Goal: Task Accomplishment & Management: Manage account settings

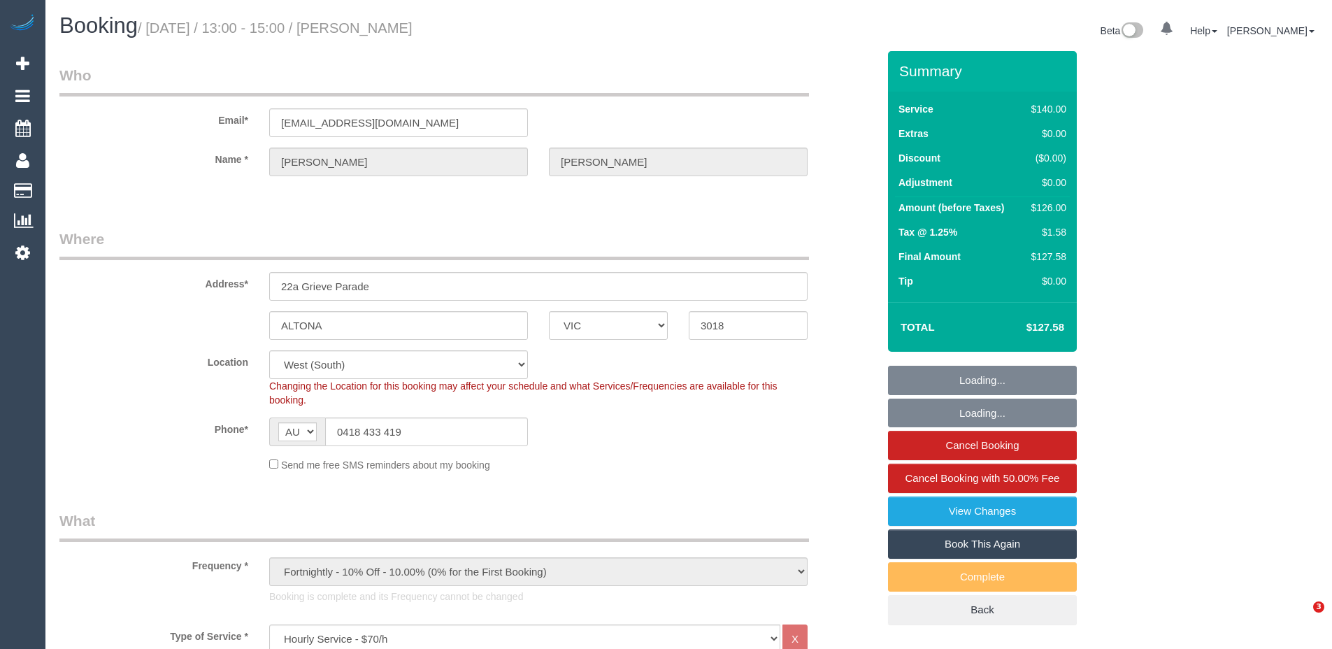
select select "VIC"
select select "number:29"
select select "number:14"
select select "number:18"
select select "number:24"
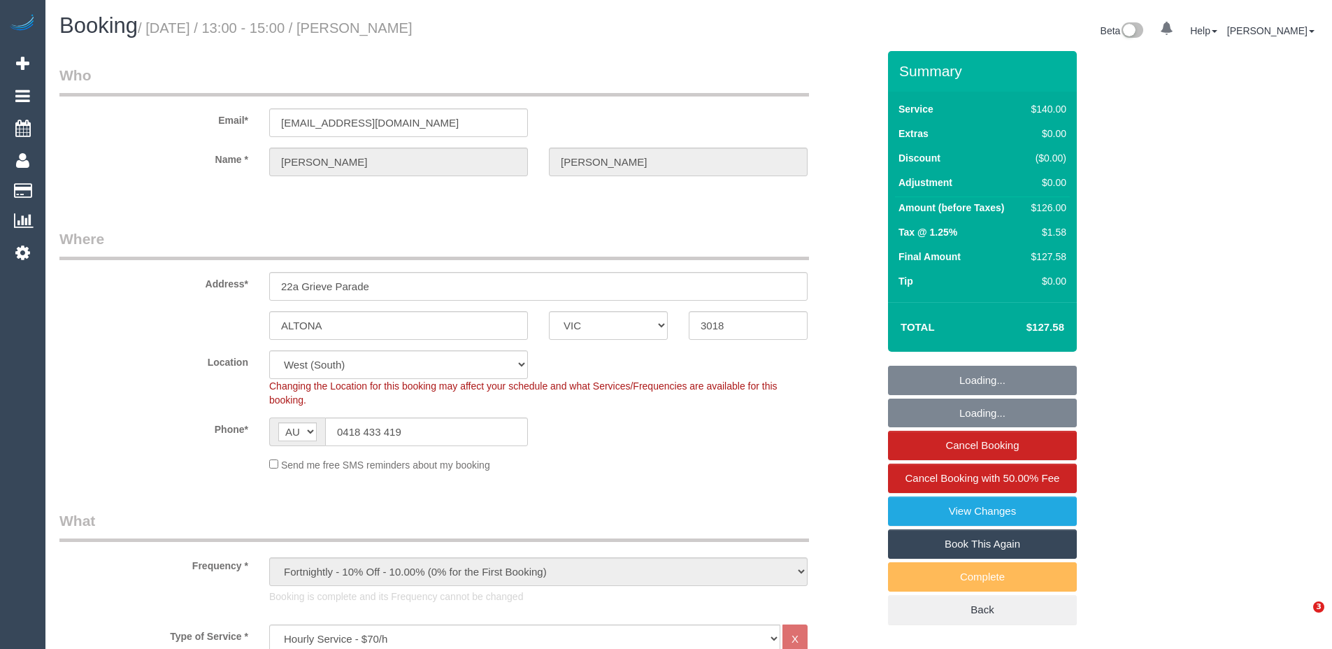
select select "number:34"
select select "number:11"
select select "object:1365"
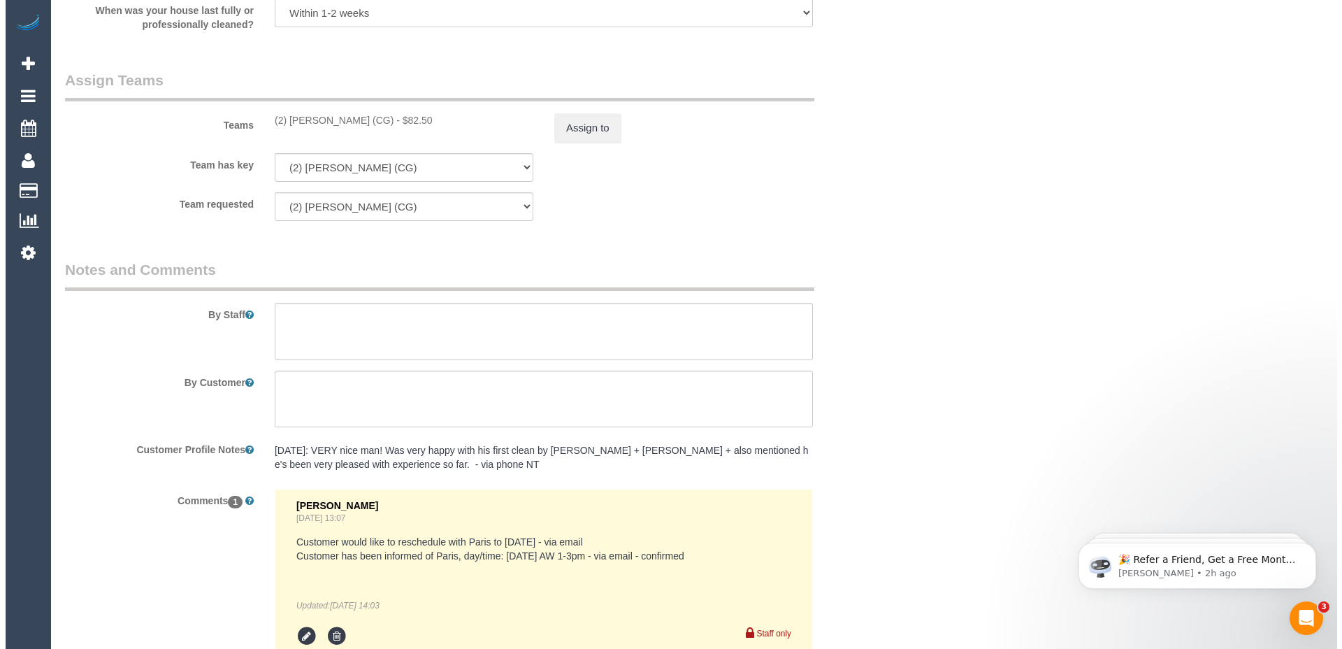
scroll to position [2146, 0]
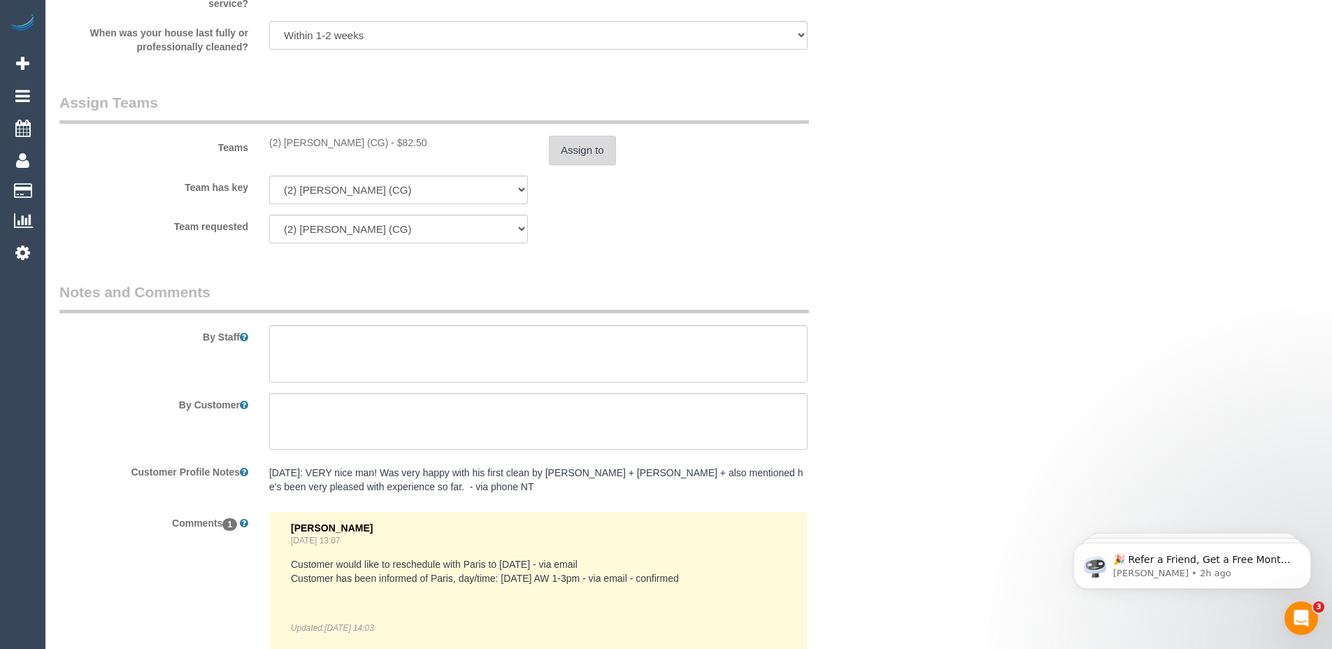
click at [586, 150] on button "Assign to" at bounding box center [582, 150] width 67 height 29
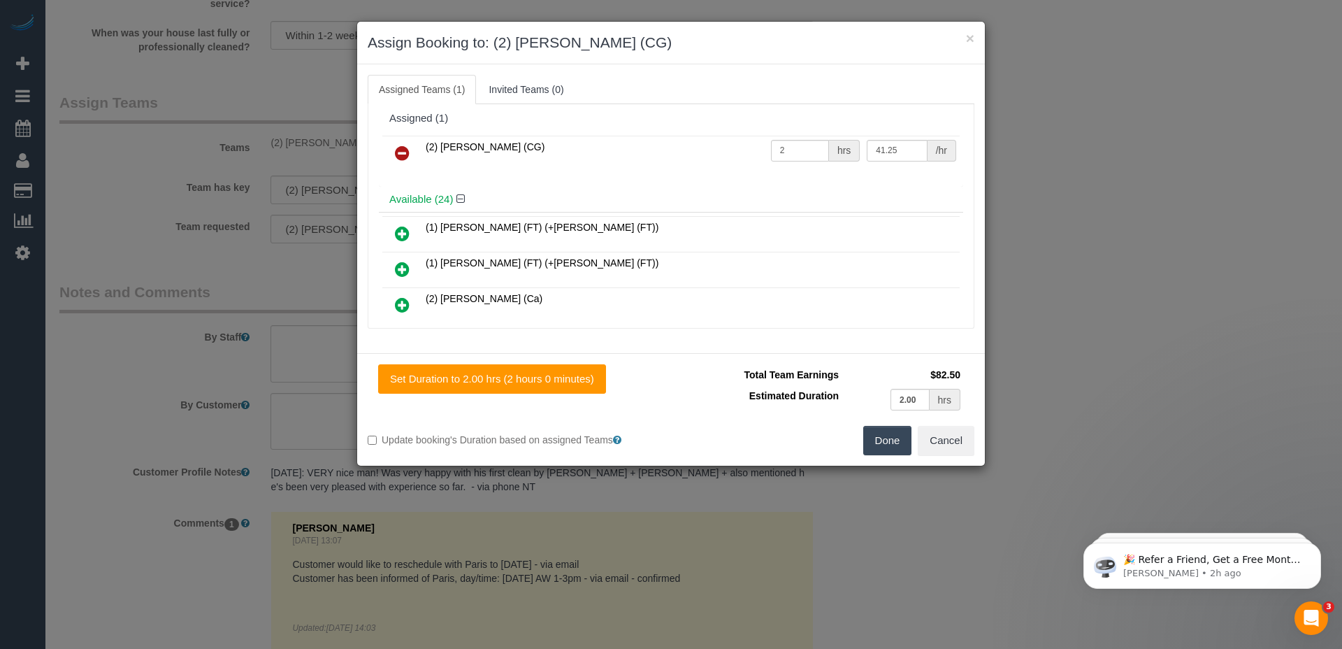
scroll to position [0, 0]
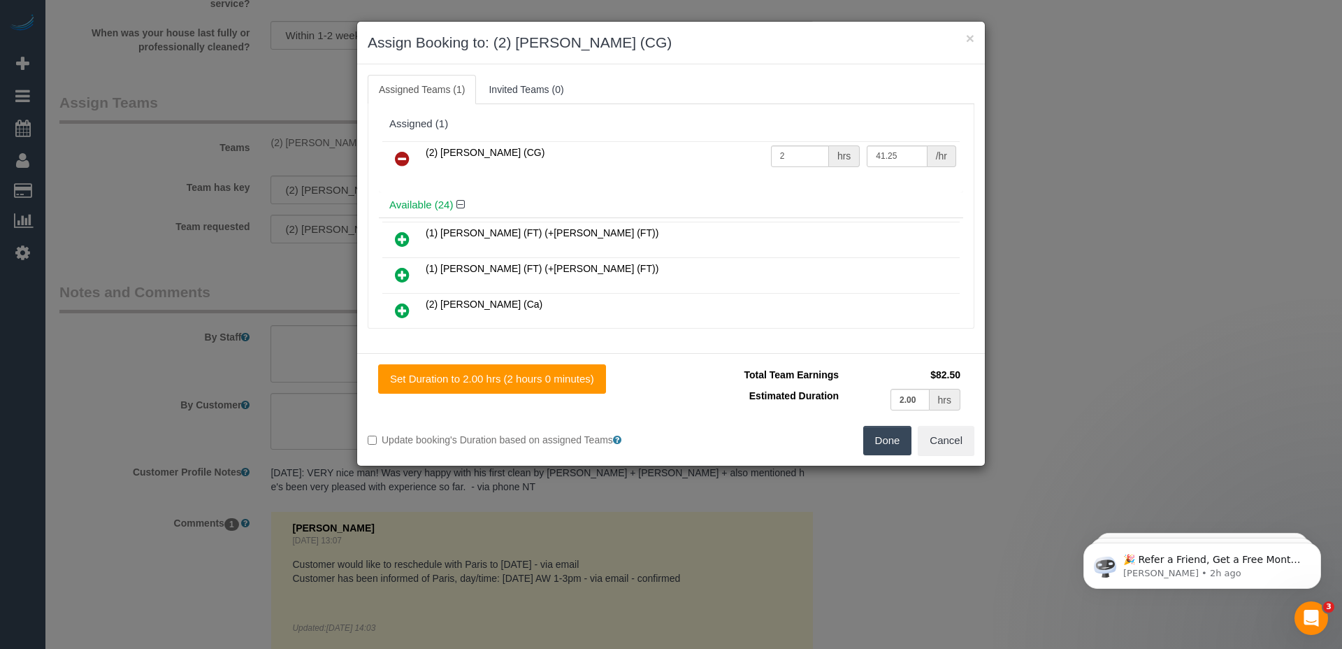
click at [831, 206] on h4 "Available (24)" at bounding box center [670, 205] width 563 height 12
click at [874, 150] on input "41.25" at bounding box center [897, 156] width 60 height 22
type input "90.5"
click at [897, 201] on h4 "Available (24)" at bounding box center [670, 205] width 563 height 12
click at [906, 398] on input "2.00" at bounding box center [909, 400] width 39 height 22
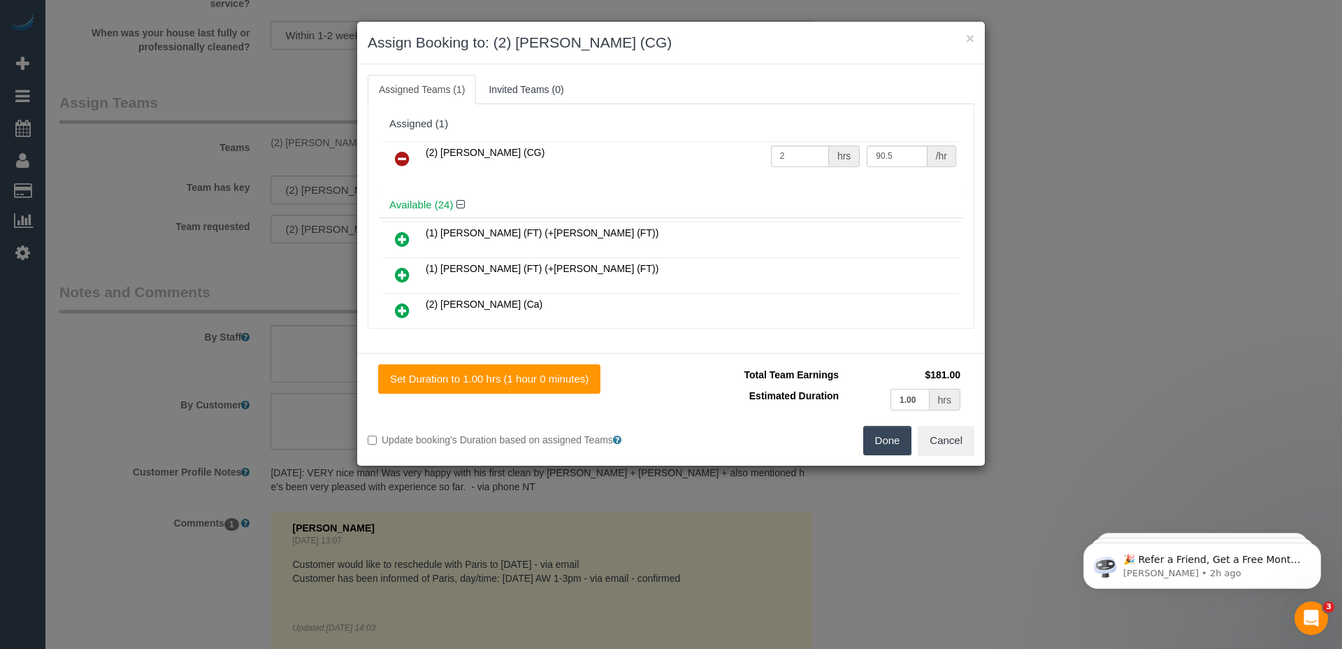
type input "1.00"
click at [800, 412] on td "Estimated Duration" at bounding box center [761, 399] width 161 height 29
click at [790, 160] on input "2" at bounding box center [800, 156] width 58 height 22
type input "1"
click at [812, 414] on div "Total Team Earnings $90.50 Estimated Duration 1.00 hrs Warning: The Company sha…" at bounding box center [822, 395] width 303 height 62
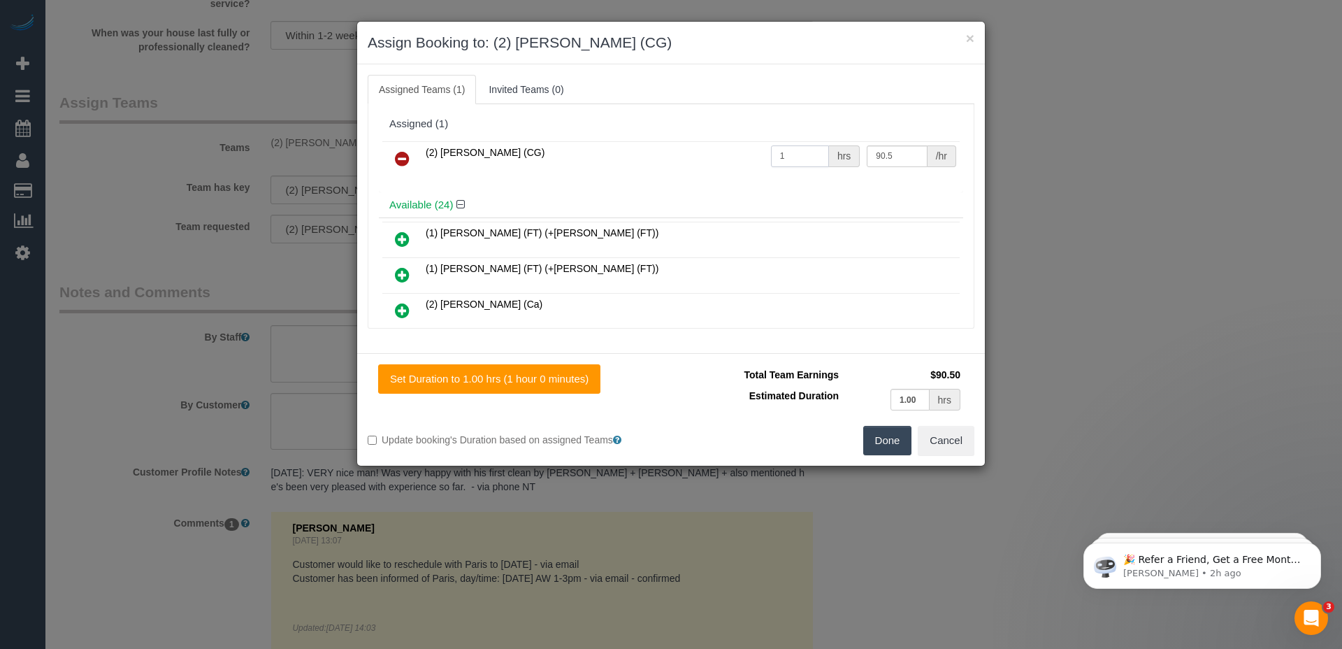
click at [805, 153] on input "1" at bounding box center [800, 156] width 58 height 22
type input "2"
drag, startPoint x: 898, startPoint y: 157, endPoint x: 856, endPoint y: 157, distance: 41.9
click at [863, 157] on td "90.5 /hr" at bounding box center [911, 159] width 96 height 36
type input "45.25"
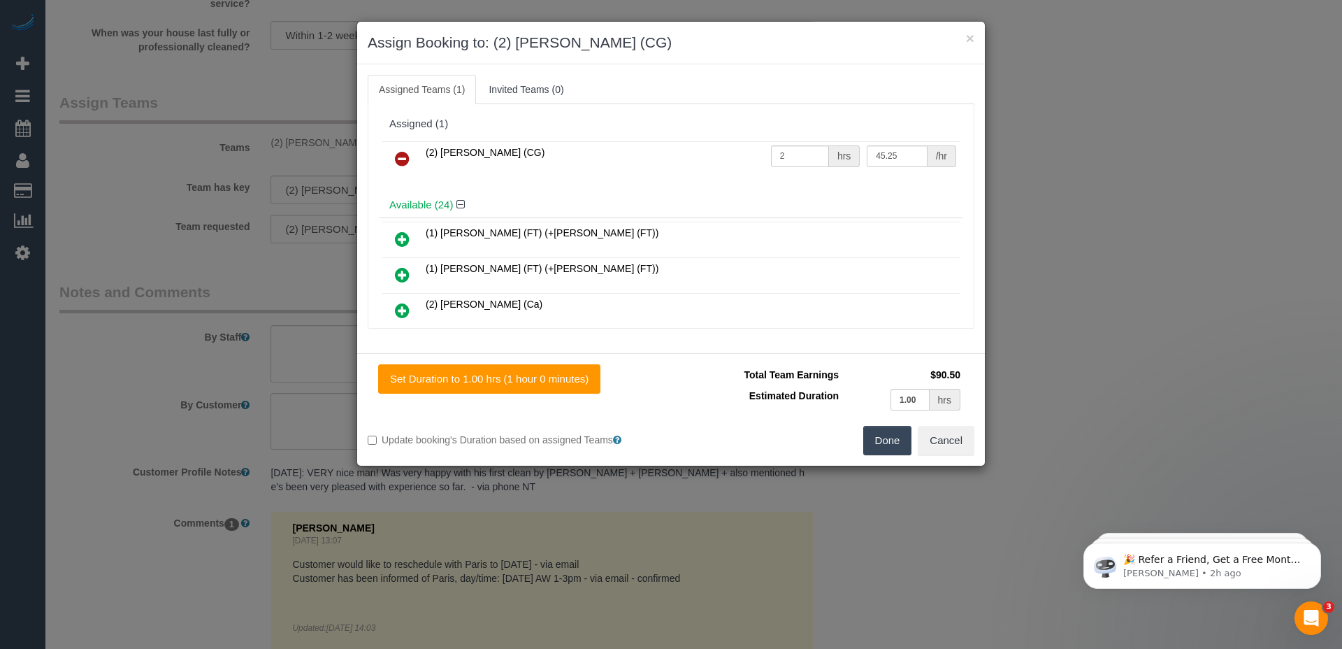
click at [862, 191] on div "(2) Paris Webb (CG) 2 hrs 45.25 /hr" at bounding box center [671, 165] width 584 height 55
click at [903, 398] on input "1.00" at bounding box center [909, 400] width 39 height 22
type input "2.00"
click at [803, 426] on div "Done Cancel" at bounding box center [828, 440] width 314 height 29
click at [787, 194] on div "Available (24)" at bounding box center [671, 205] width 584 height 26
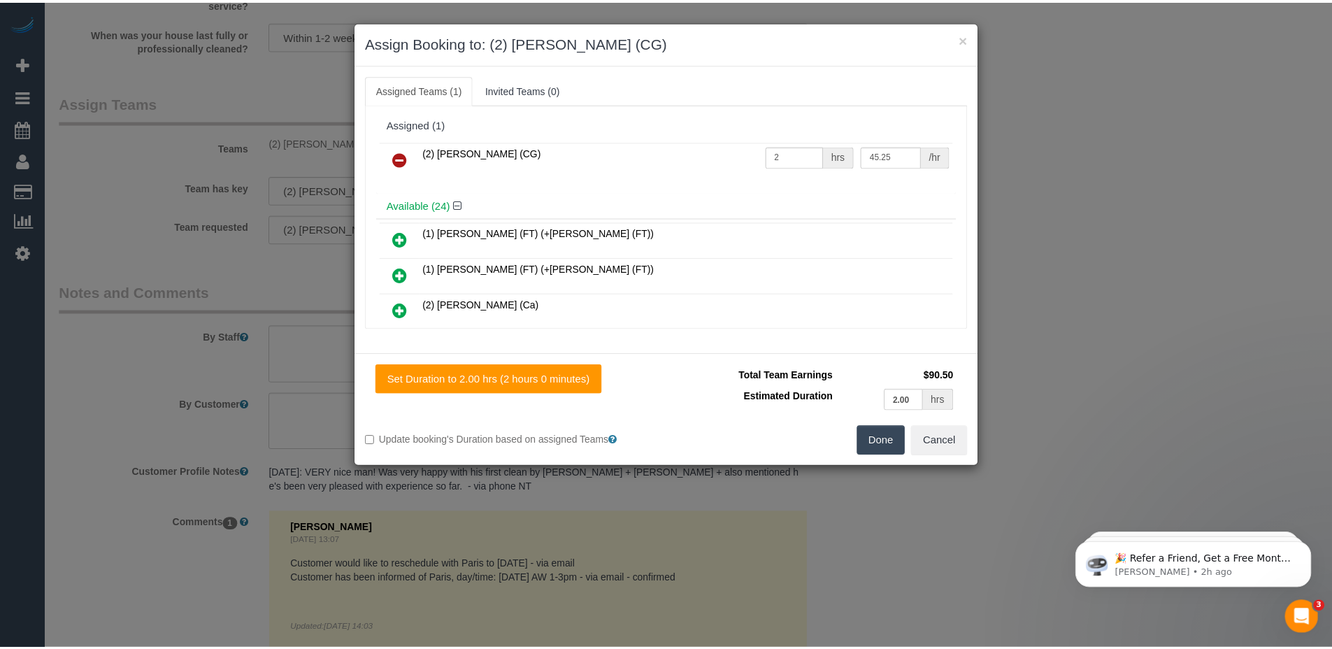
scroll to position [3, 0]
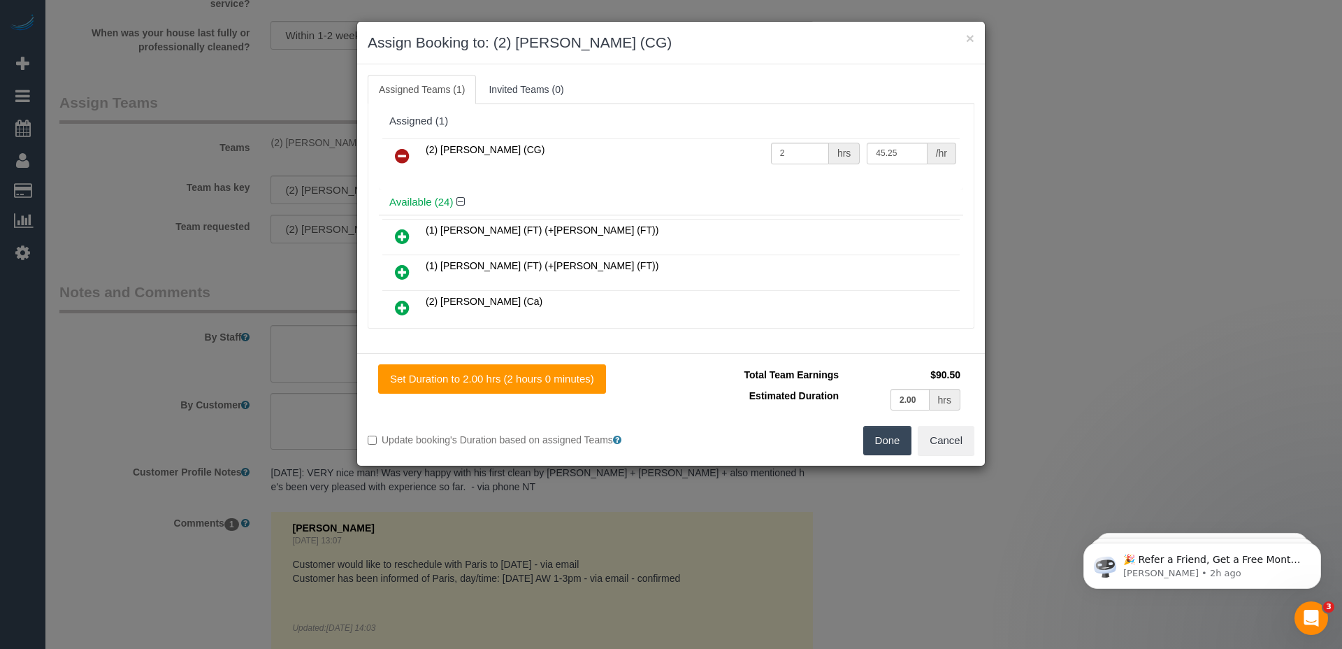
drag, startPoint x: 932, startPoint y: 372, endPoint x: 984, endPoint y: 376, distance: 52.6
click at [984, 376] on div "Set Duration to 2.00 hrs (2 hours 0 minutes) Total Team Earnings $90.50 Estimat…" at bounding box center [671, 409] width 628 height 113
click at [968, 373] on div "Total Team Earnings $90.50 Estimated Duration 2.00 hrs Warning: The Company sha…" at bounding box center [822, 395] width 303 height 62
click at [969, 41] on button "×" at bounding box center [970, 38] width 8 height 15
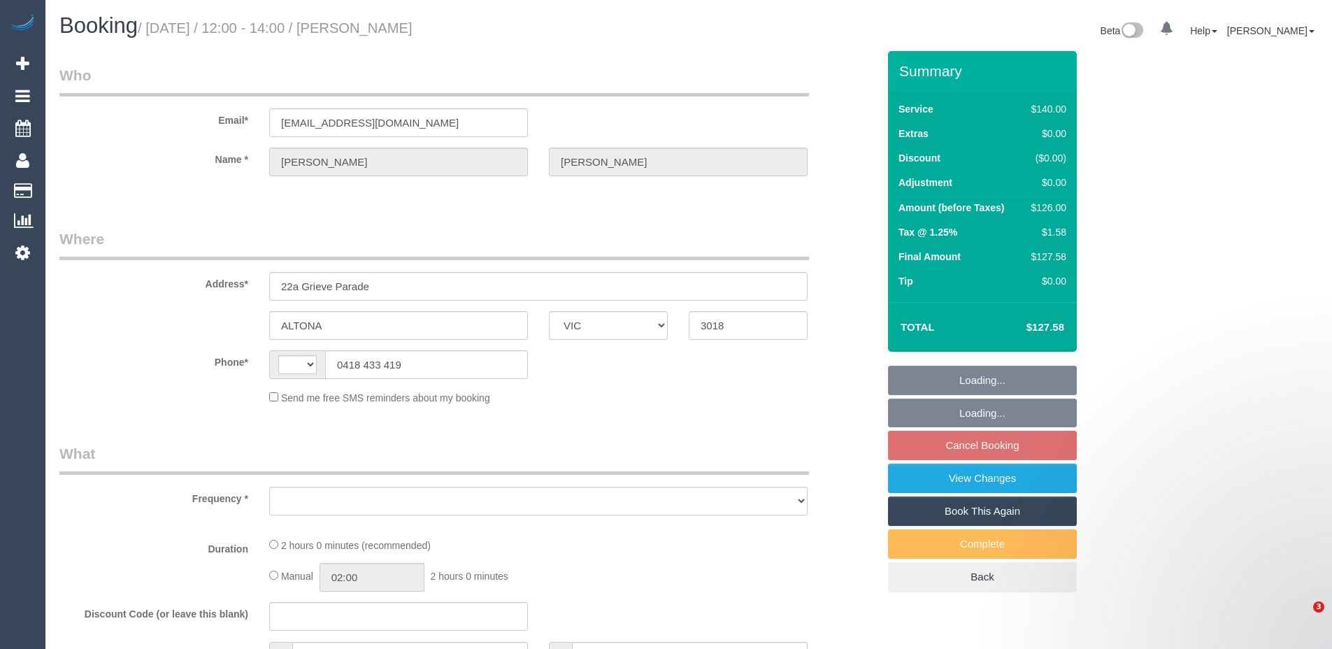
select select "VIC"
select select "string:AU"
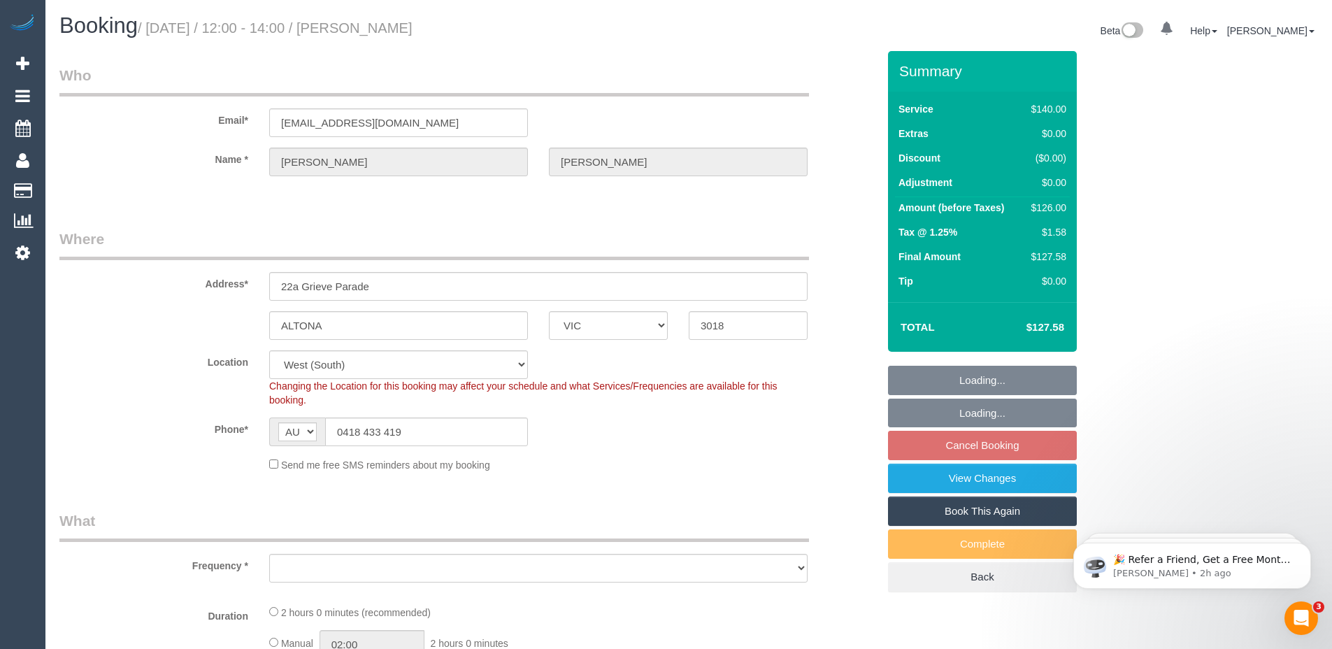
select select "object:840"
select select "string:stripe-pm_1RfuJc2GScqysDRVSLtZoE0X"
select select "number:29"
select select "number:14"
select select "number:18"
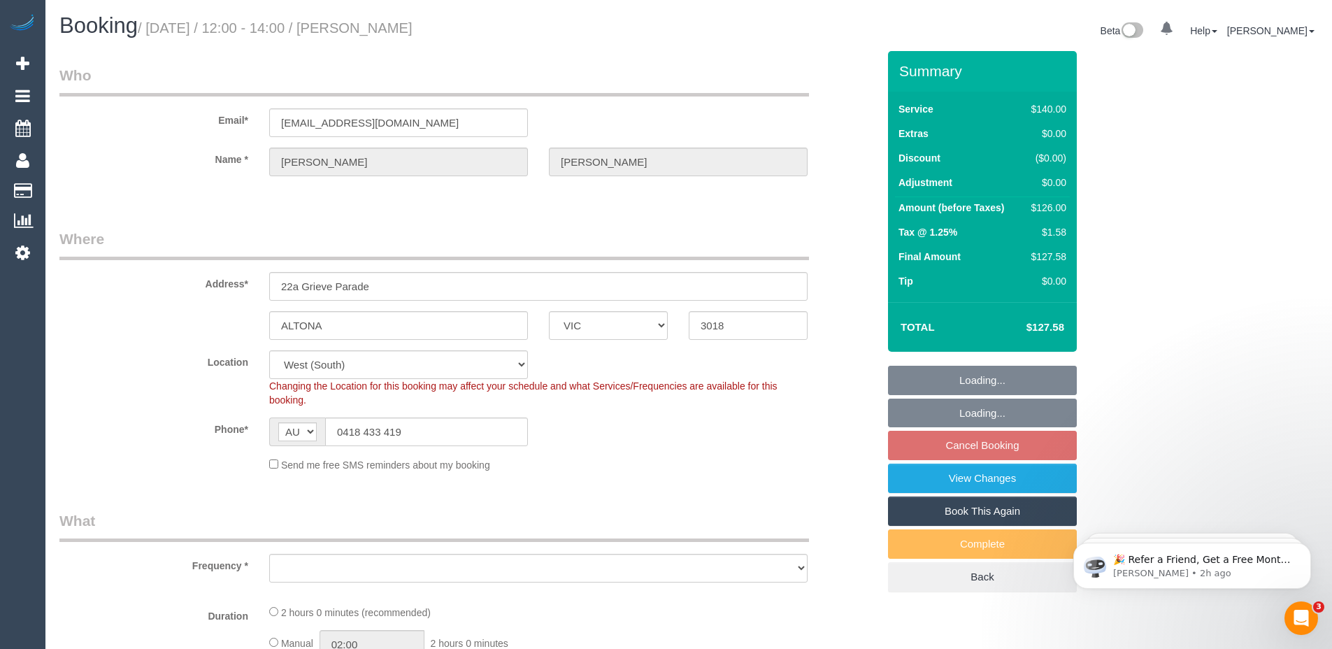
select select "number:24"
select select "number:34"
select select "number:11"
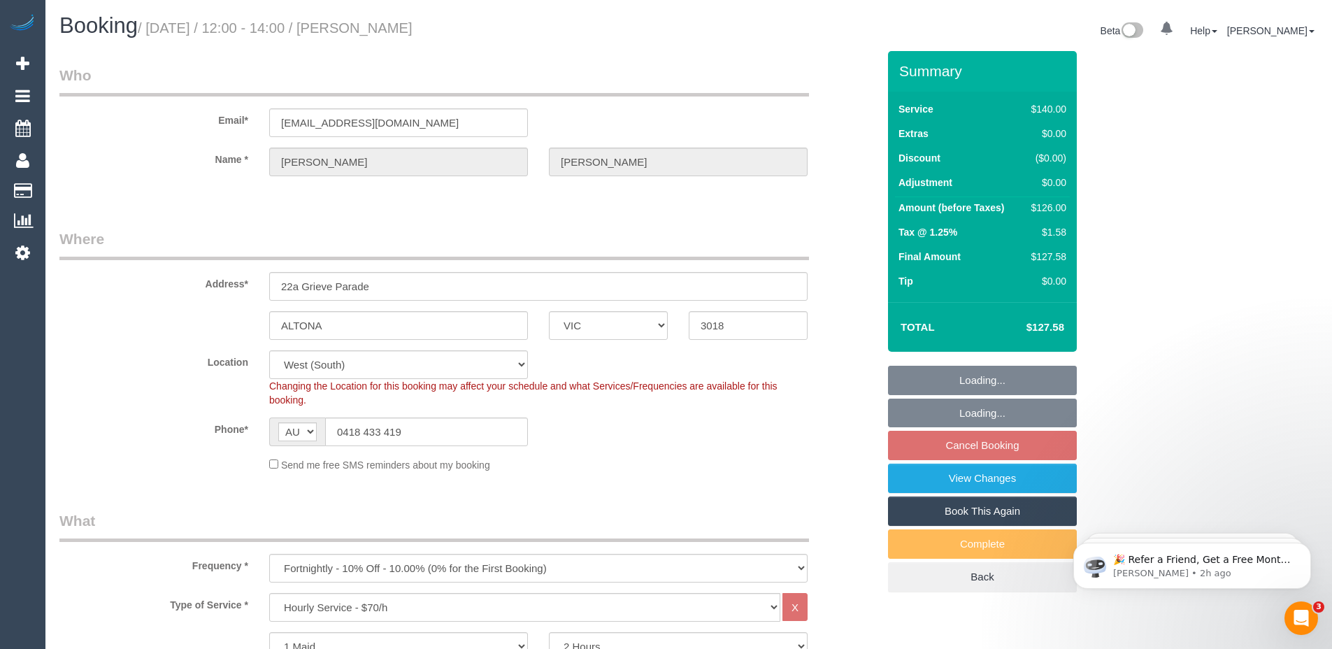
select select "object:845"
select select "spot1"
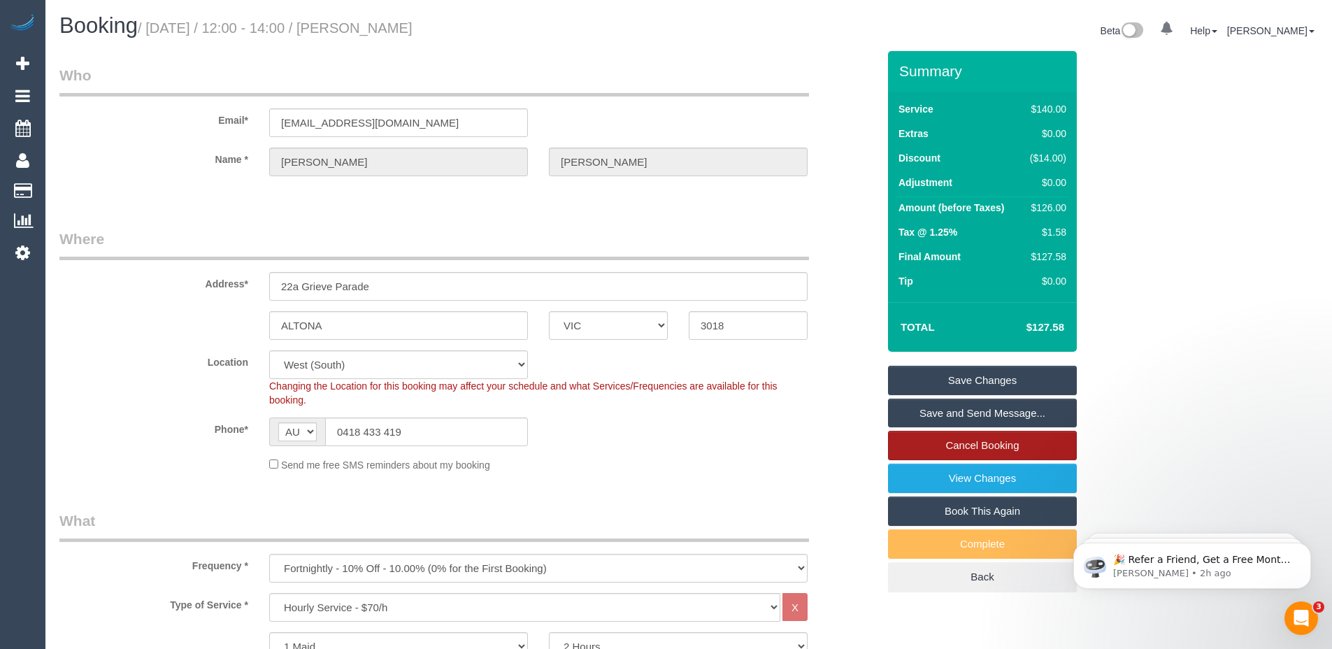
click at [983, 442] on link "Cancel Booking" at bounding box center [982, 445] width 189 height 29
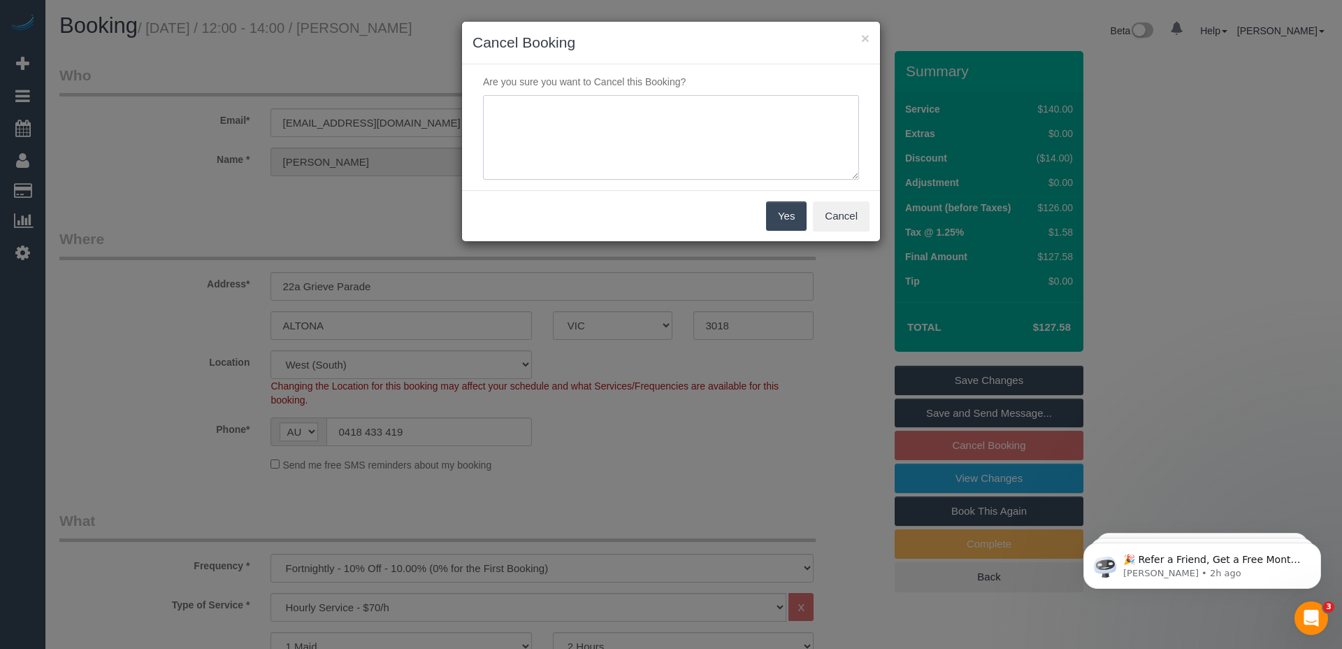
click at [662, 135] on textarea at bounding box center [671, 137] width 376 height 85
click at [839, 214] on button "Cancel" at bounding box center [841, 215] width 57 height 29
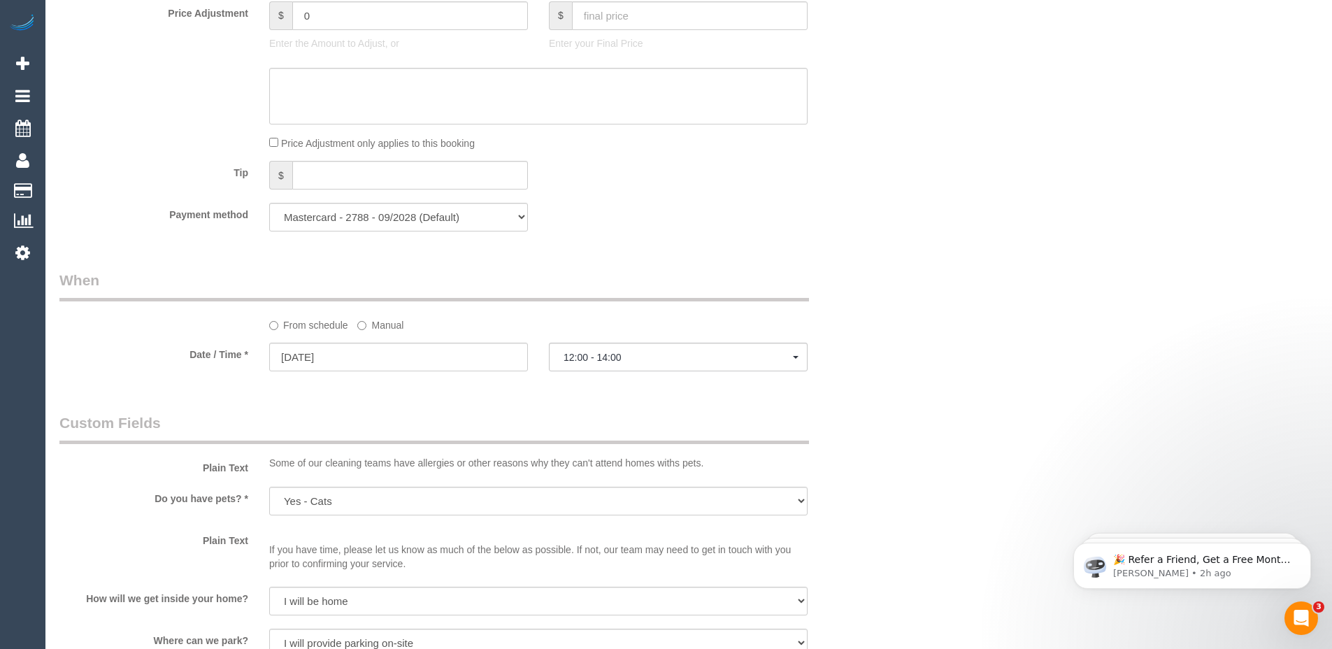
scroll to position [1228, 0]
click at [468, 352] on input "[DATE]" at bounding box center [398, 355] width 259 height 29
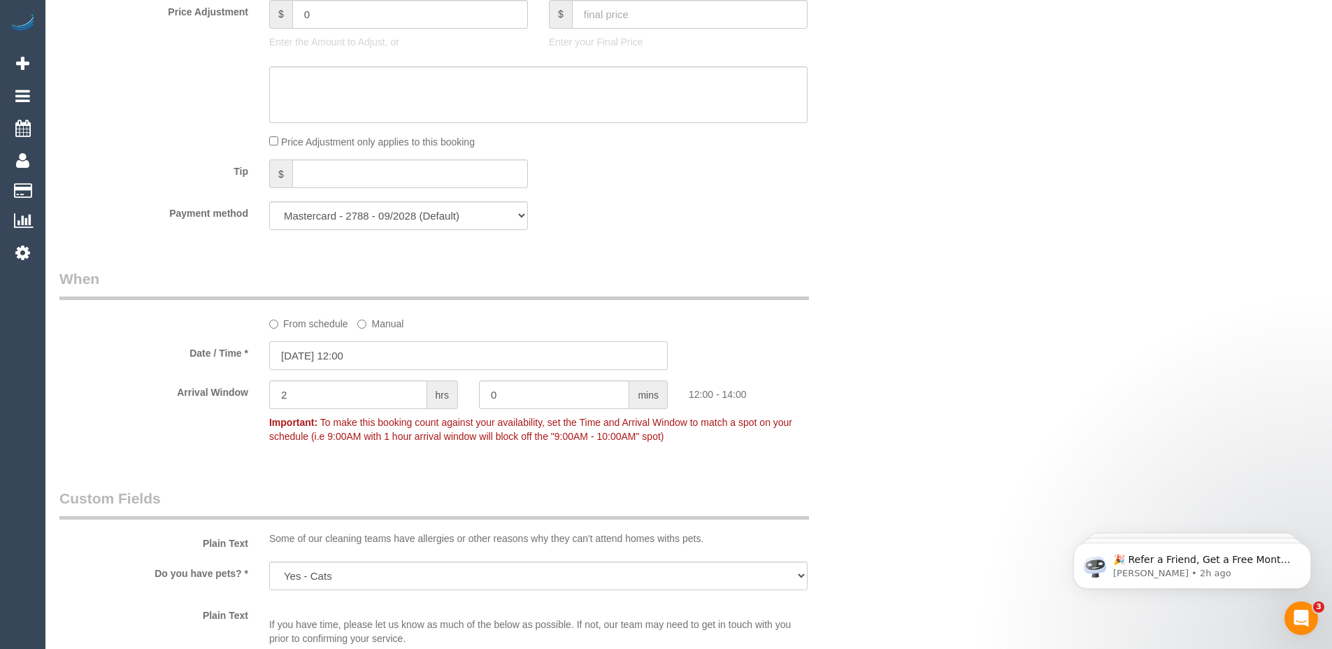
click at [456, 355] on input "[DATE] 12:00" at bounding box center [468, 355] width 398 height 29
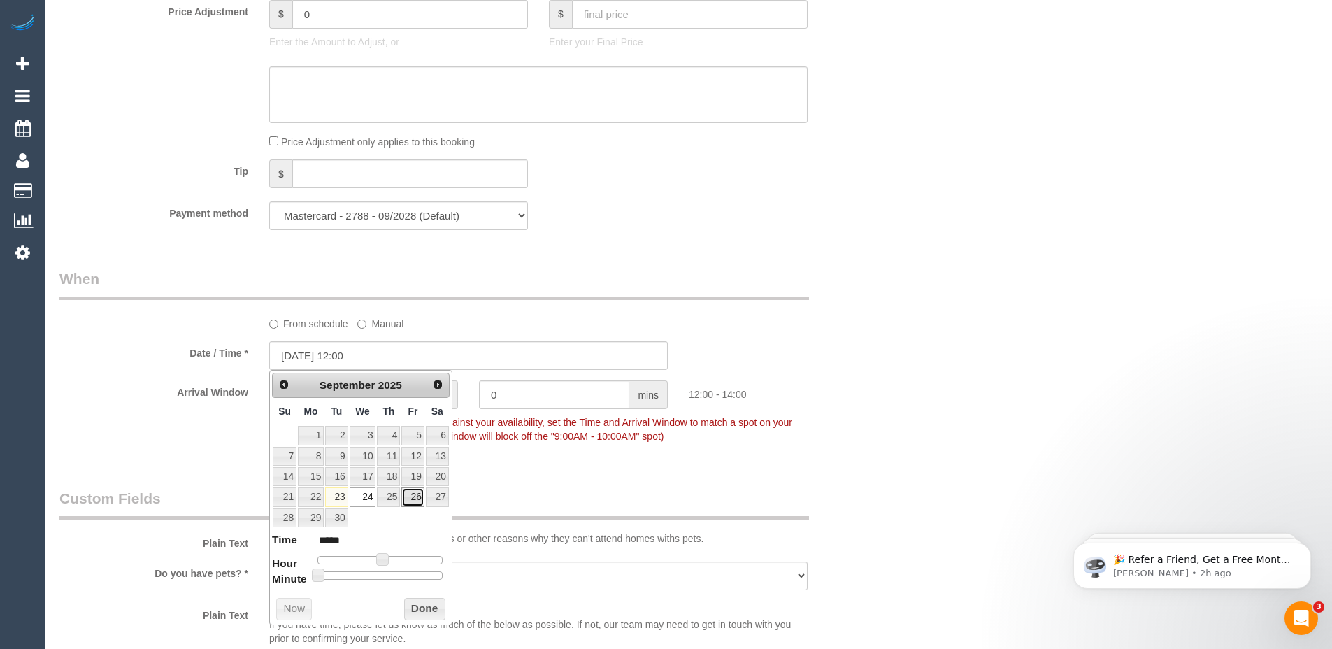
click at [410, 493] on link "26" at bounding box center [412, 496] width 22 height 19
type input "[DATE] 12:00"
click at [412, 496] on link "26" at bounding box center [412, 496] width 22 height 19
click at [541, 478] on div "Who Email* [EMAIL_ADDRESS][DOMAIN_NAME] Name * [PERSON_NAME][GEOGRAPHIC_DATA] W…" at bounding box center [468, 145] width 839 height 2645
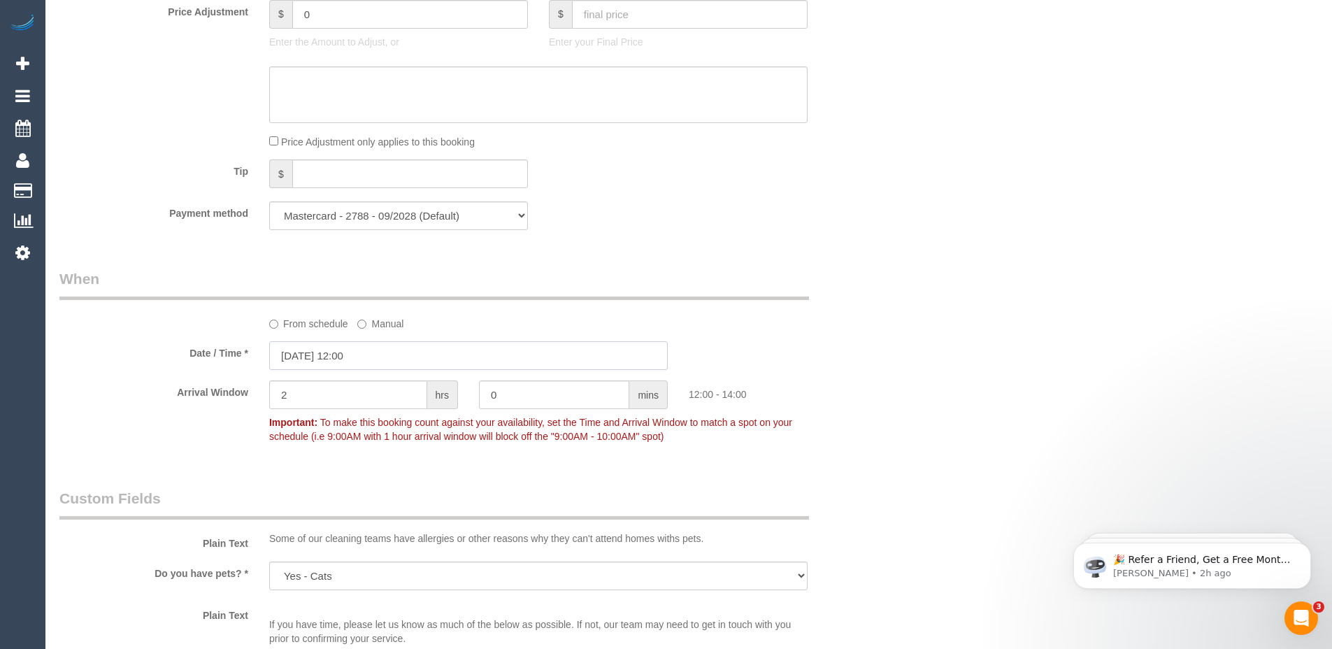
click at [585, 352] on input "[DATE] 12:00" at bounding box center [468, 355] width 398 height 29
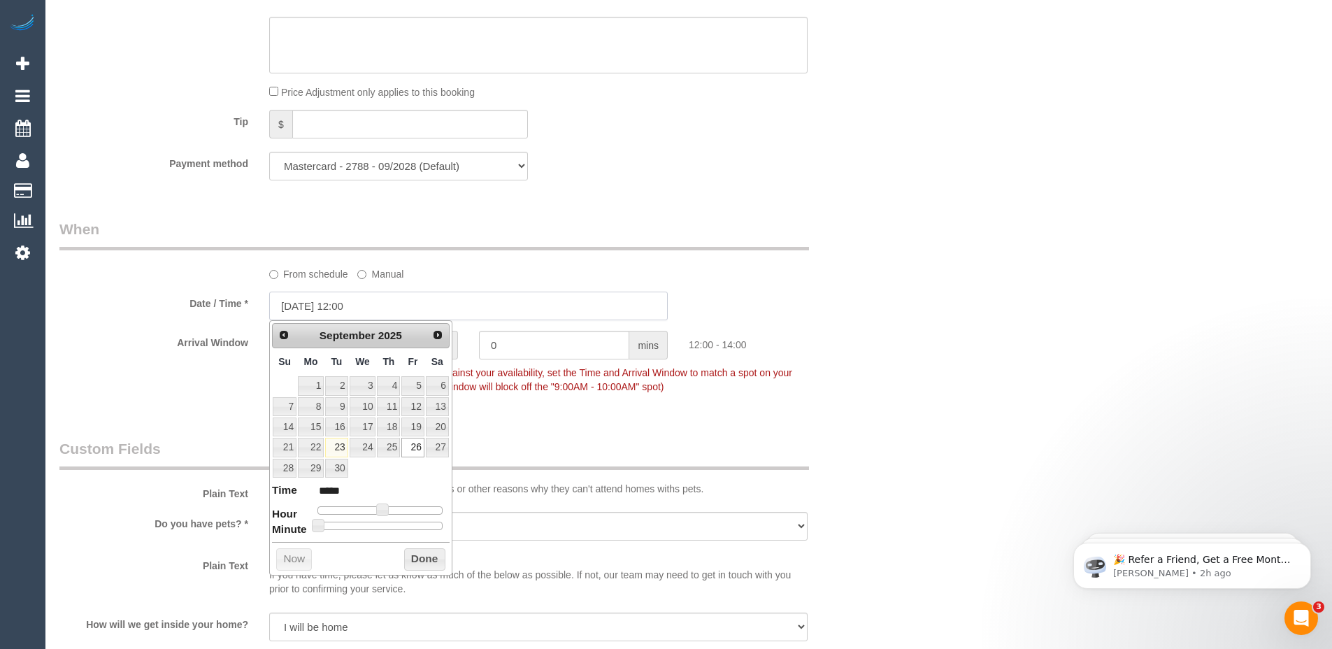
scroll to position [1287, 0]
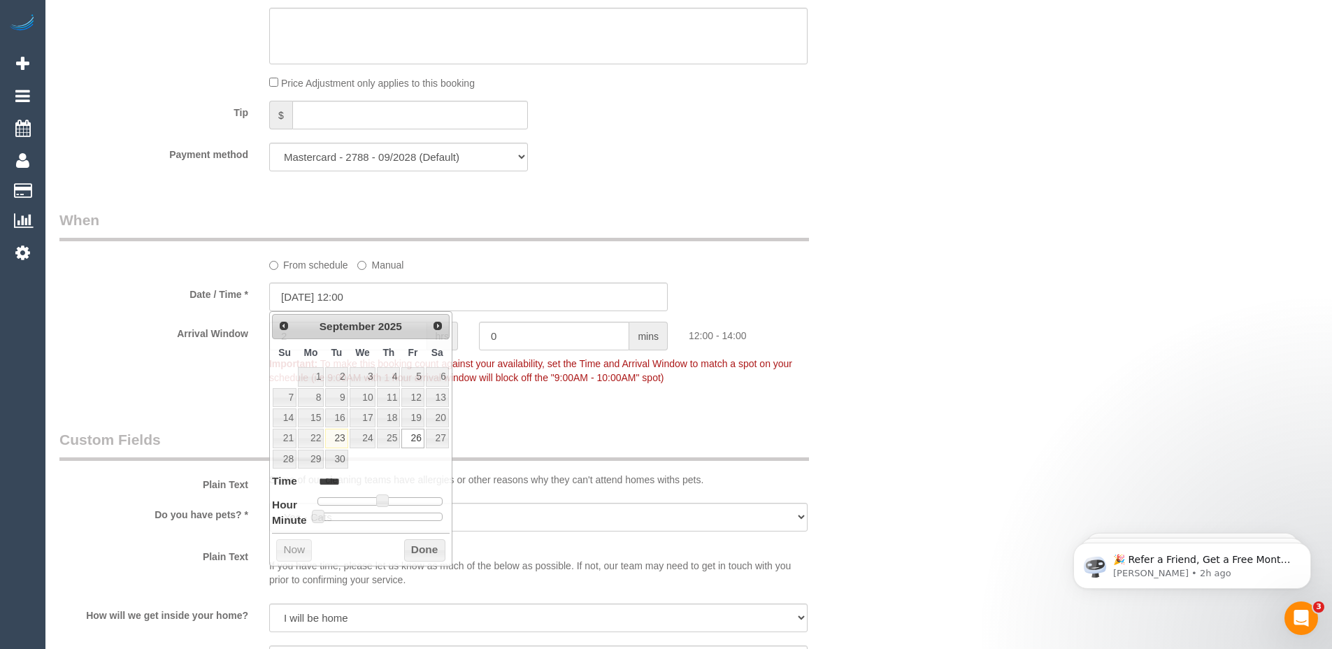
click at [864, 303] on div "Date / Time * [DATE] 12:00" at bounding box center [468, 296] width 839 height 29
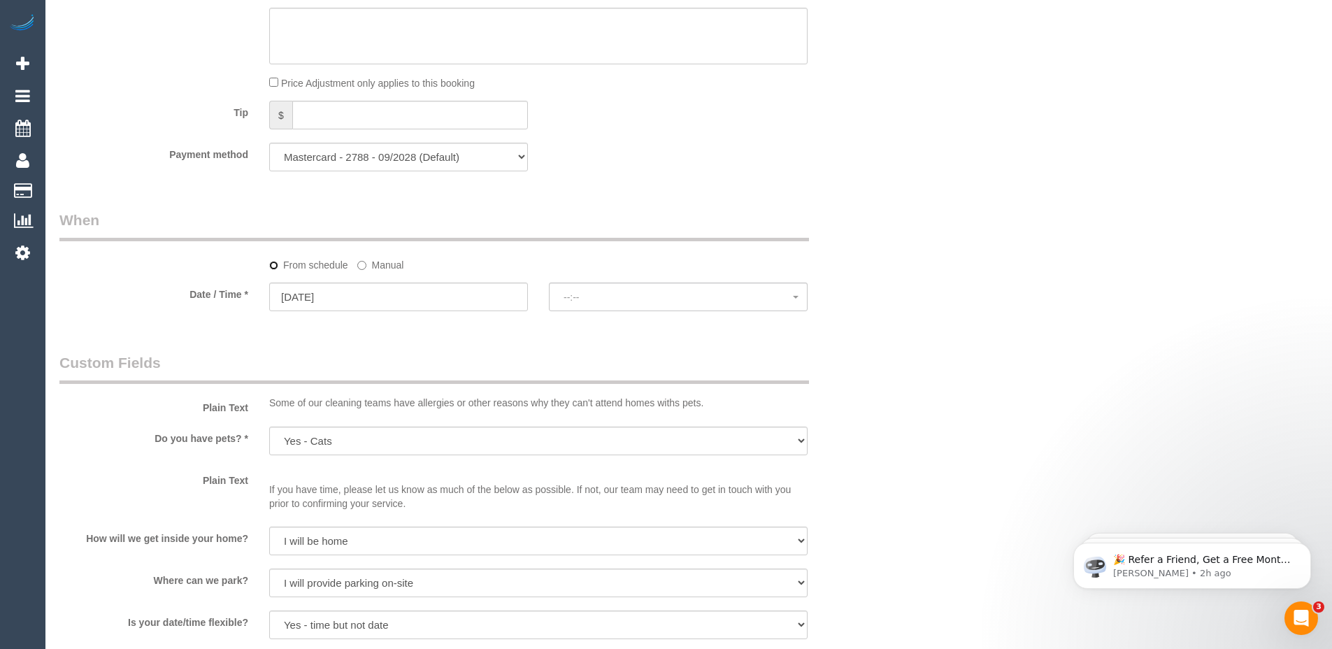
select select "spot6"
click at [651, 294] on span "No spots available" at bounding box center [677, 296] width 229 height 11
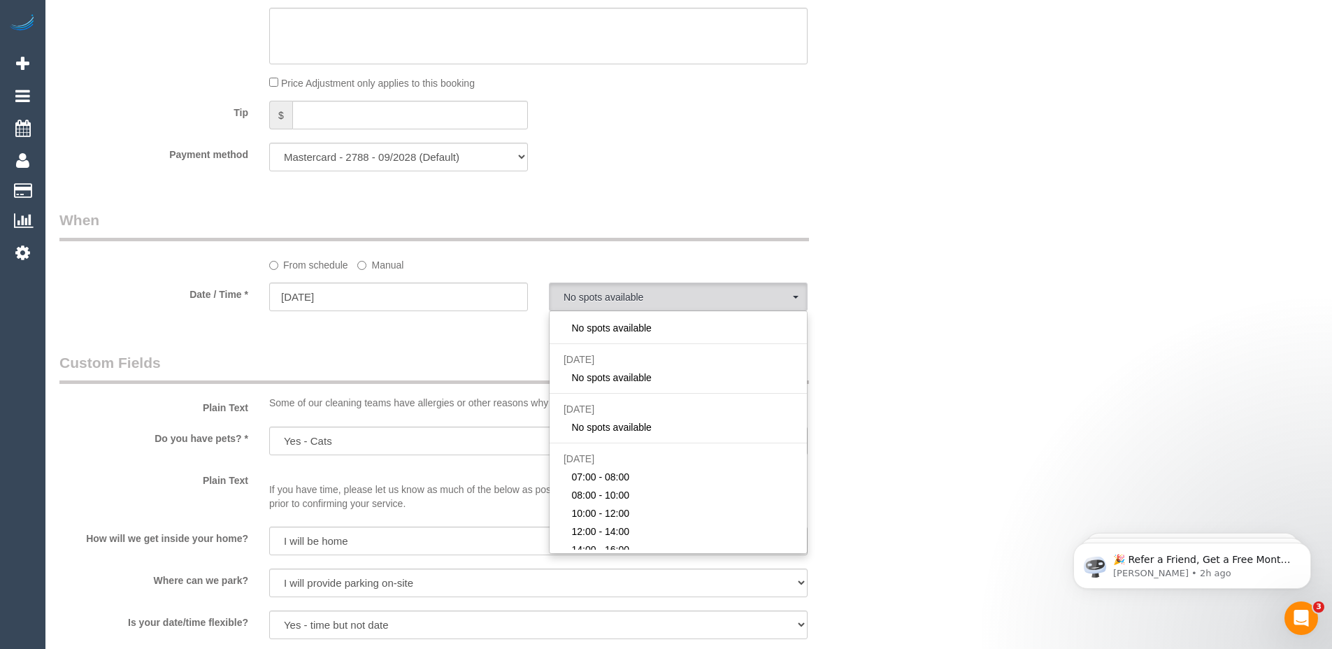
scroll to position [73, 0]
click at [341, 294] on input "[DATE]" at bounding box center [398, 296] width 259 height 29
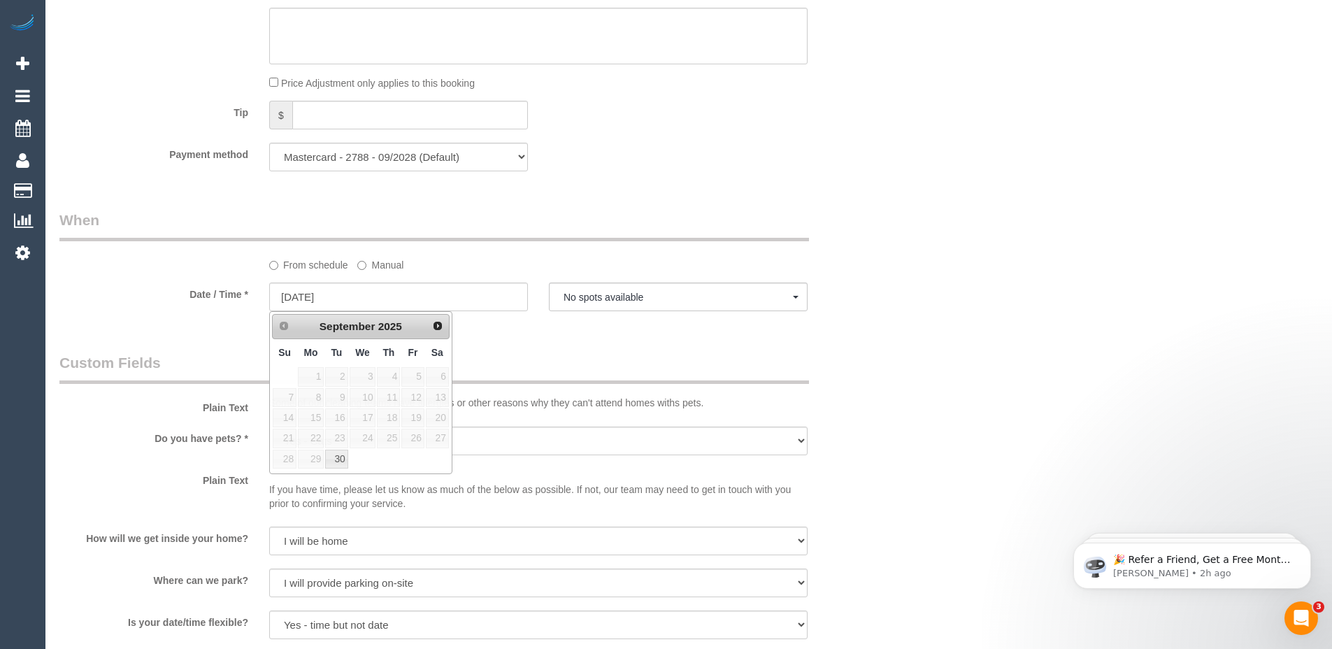
click at [981, 338] on div "Who Email* [EMAIL_ADDRESS][DOMAIN_NAME] Name * [PERSON_NAME][GEOGRAPHIC_DATA] W…" at bounding box center [688, 48] width 1258 height 2568
click at [478, 301] on input "[DATE]" at bounding box center [398, 296] width 259 height 29
click at [342, 456] on link "30" at bounding box center [336, 458] width 22 height 19
type input "[DATE]"
select select "spot10"
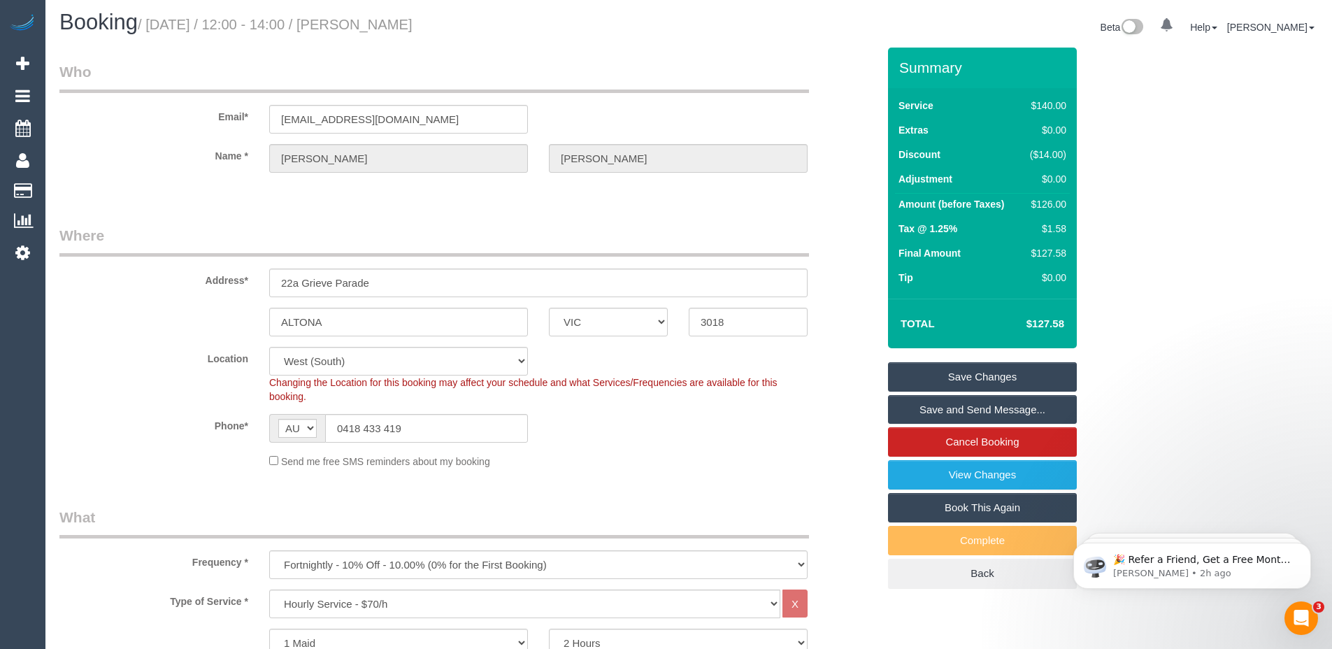
scroll to position [0, 0]
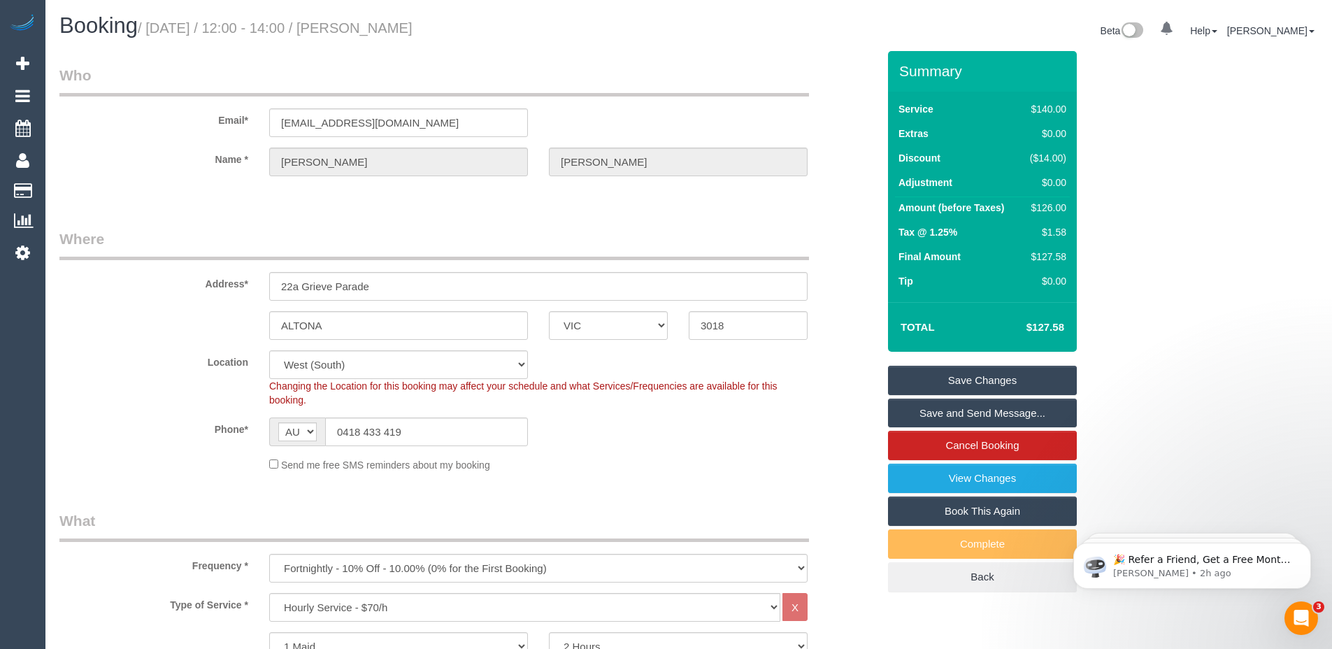
drag, startPoint x: 1032, startPoint y: 206, endPoint x: 1069, endPoint y: 208, distance: 37.8
click at [1069, 208] on div "Service $140.00 Extras $0.00 Discount ($14.00) Adjustment $0.00 Amount (before …" at bounding box center [982, 197] width 189 height 210
click at [1068, 208] on td "$126.00" at bounding box center [1044, 209] width 49 height 25
drag, startPoint x: 1038, startPoint y: 206, endPoint x: 1053, endPoint y: 207, distance: 14.7
click at [1053, 207] on div "$126.00" at bounding box center [1045, 208] width 42 height 14
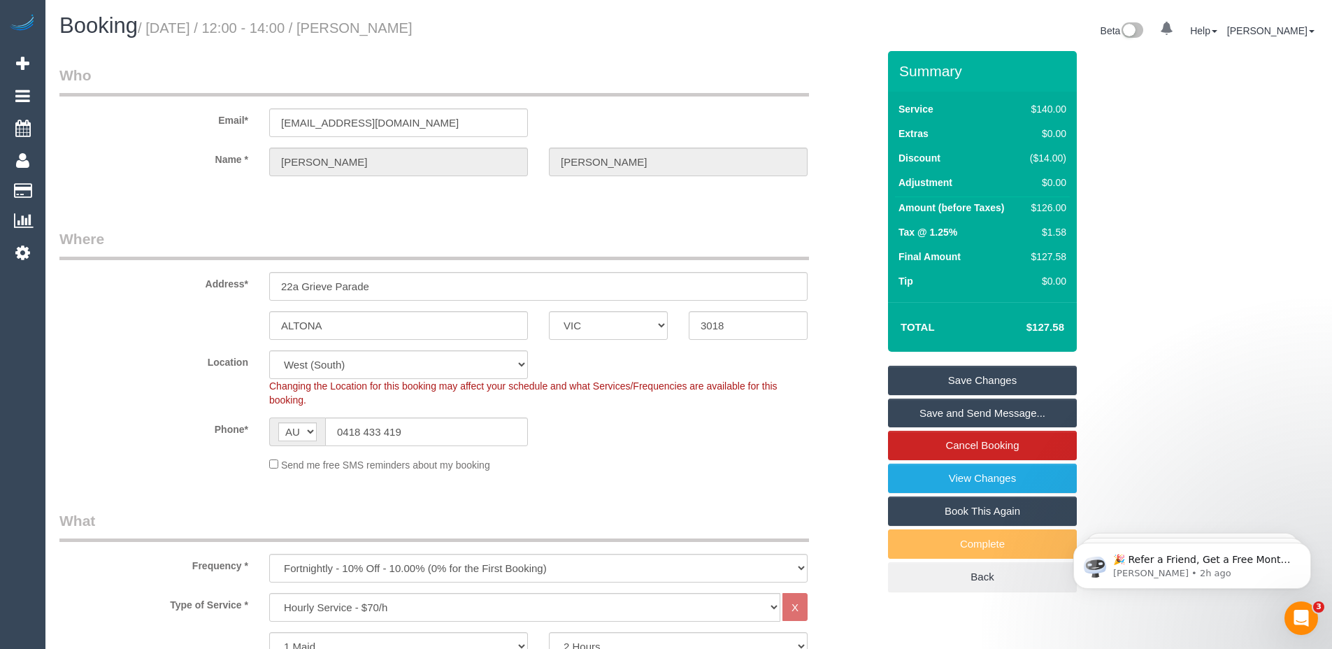
click at [1057, 219] on td "$126.00" at bounding box center [1044, 209] width 49 height 25
drag, startPoint x: 1034, startPoint y: 206, endPoint x: 1051, endPoint y: 208, distance: 16.8
click at [1051, 208] on div "$126.00" at bounding box center [1045, 208] width 42 height 14
click at [1059, 215] on td "$126.00" at bounding box center [1044, 209] width 49 height 25
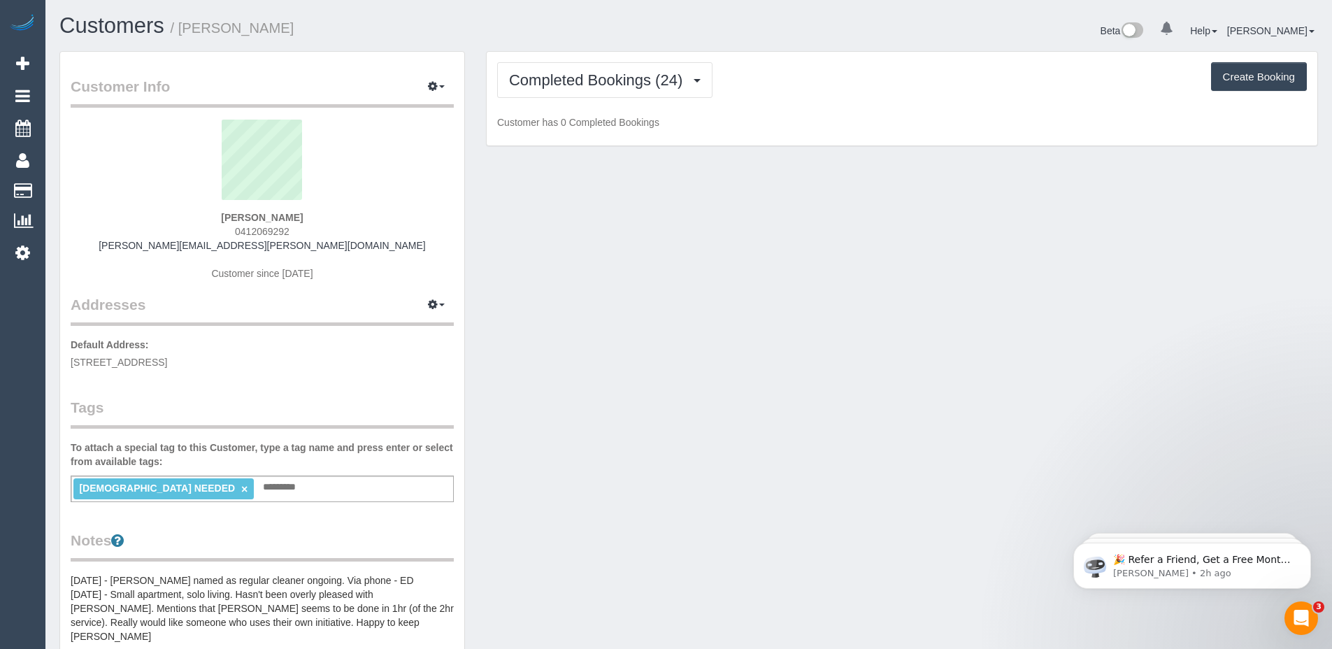
scroll to position [3718, 1332]
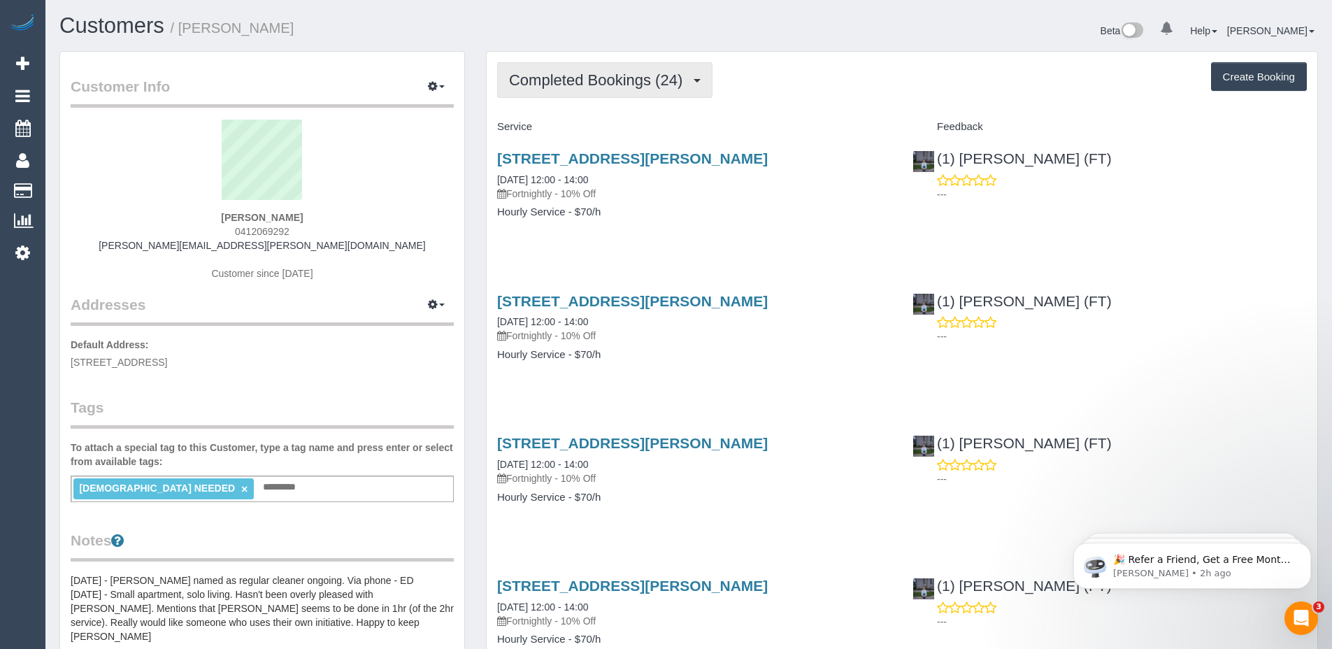
click at [679, 83] on span "Completed Bookings (24)" at bounding box center [599, 79] width 180 height 17
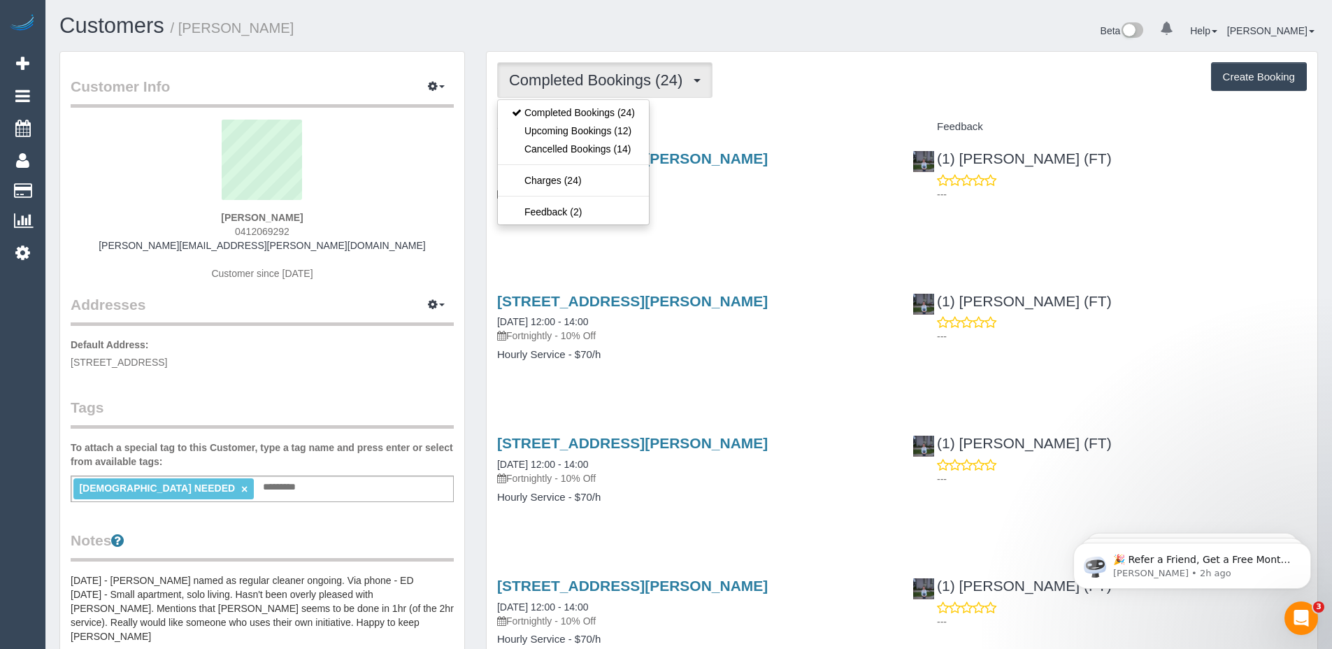
click at [679, 83] on span "Completed Bookings (24)" at bounding box center [599, 79] width 180 height 17
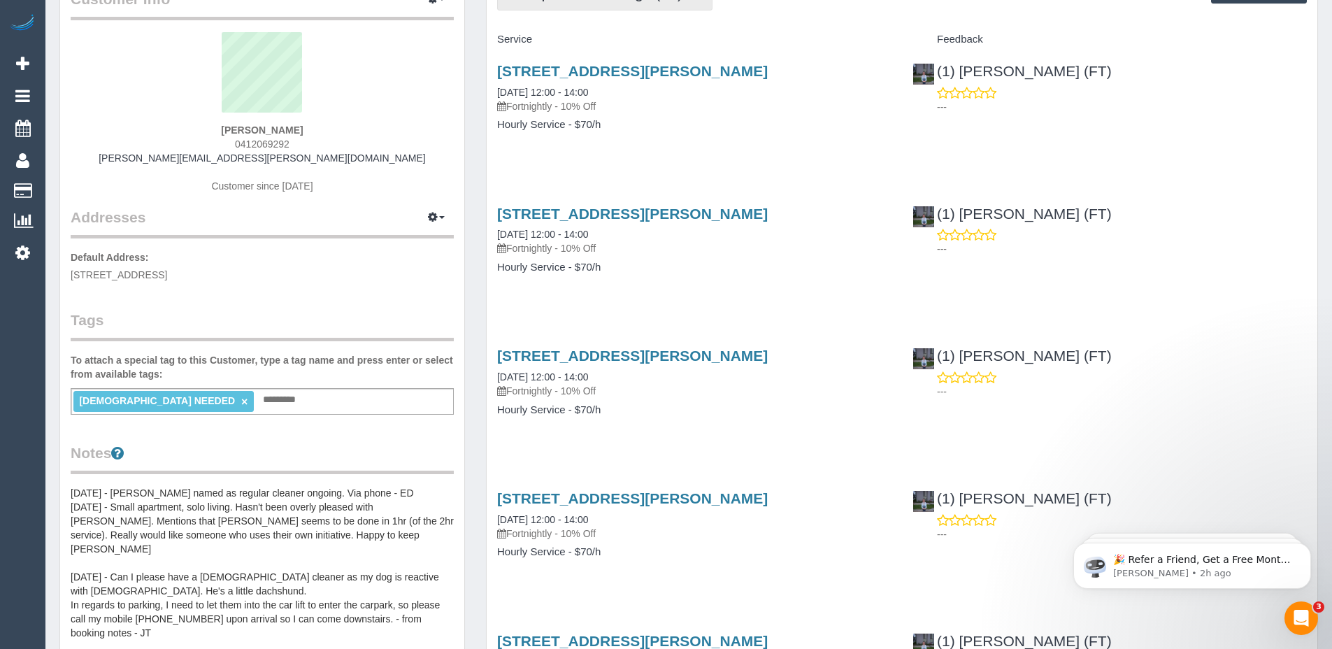
scroll to position [0, 0]
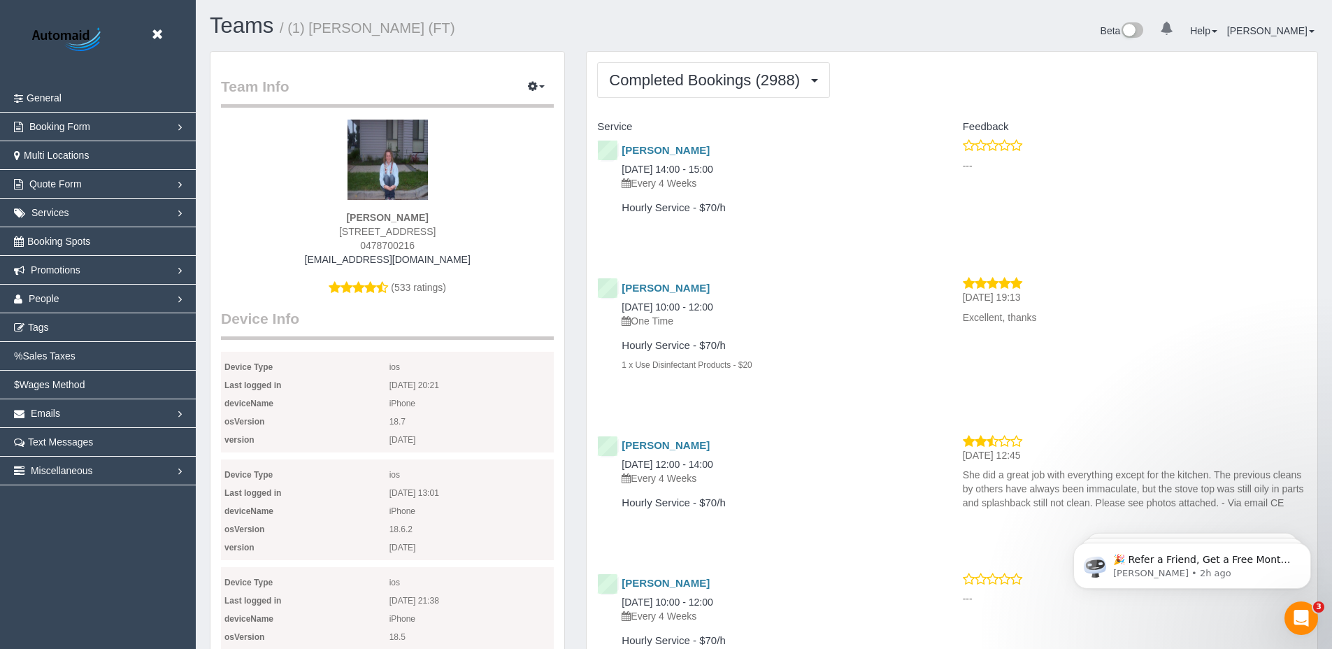
scroll to position [3749, 1332]
click at [736, 86] on span "Completed Bookings (2988)" at bounding box center [708, 79] width 198 height 17
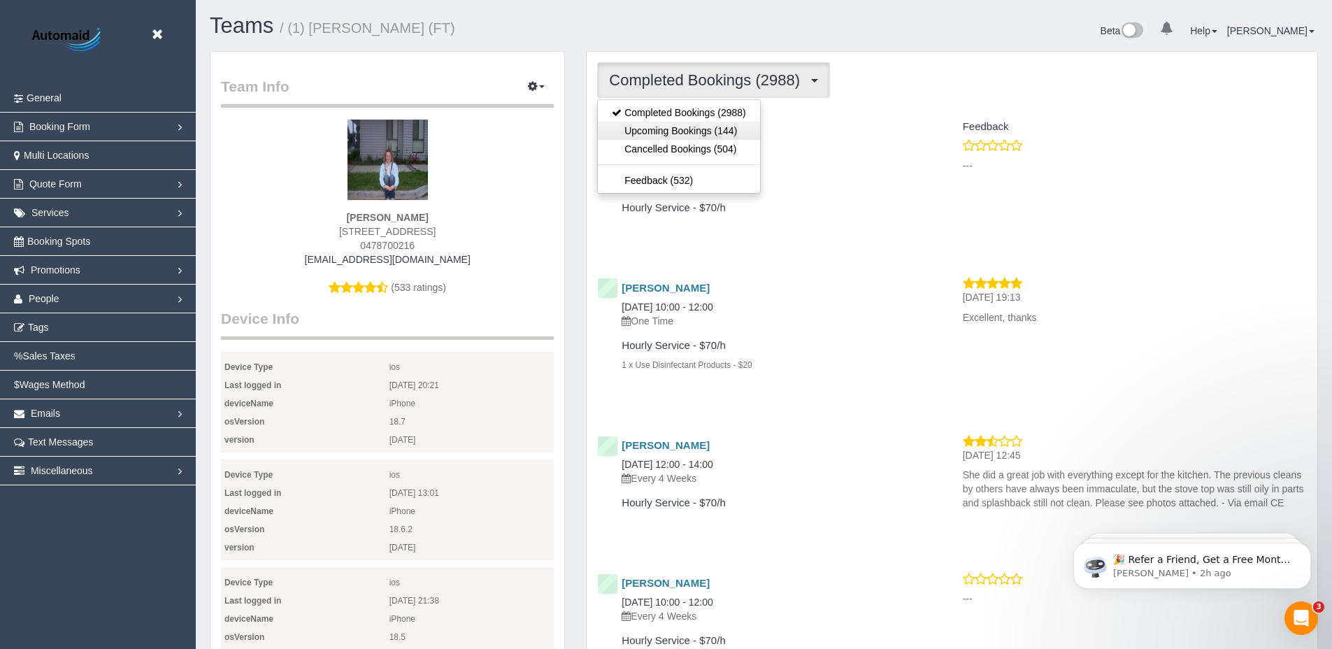
click at [661, 129] on link "Upcoming Bookings (144)" at bounding box center [678, 131] width 161 height 18
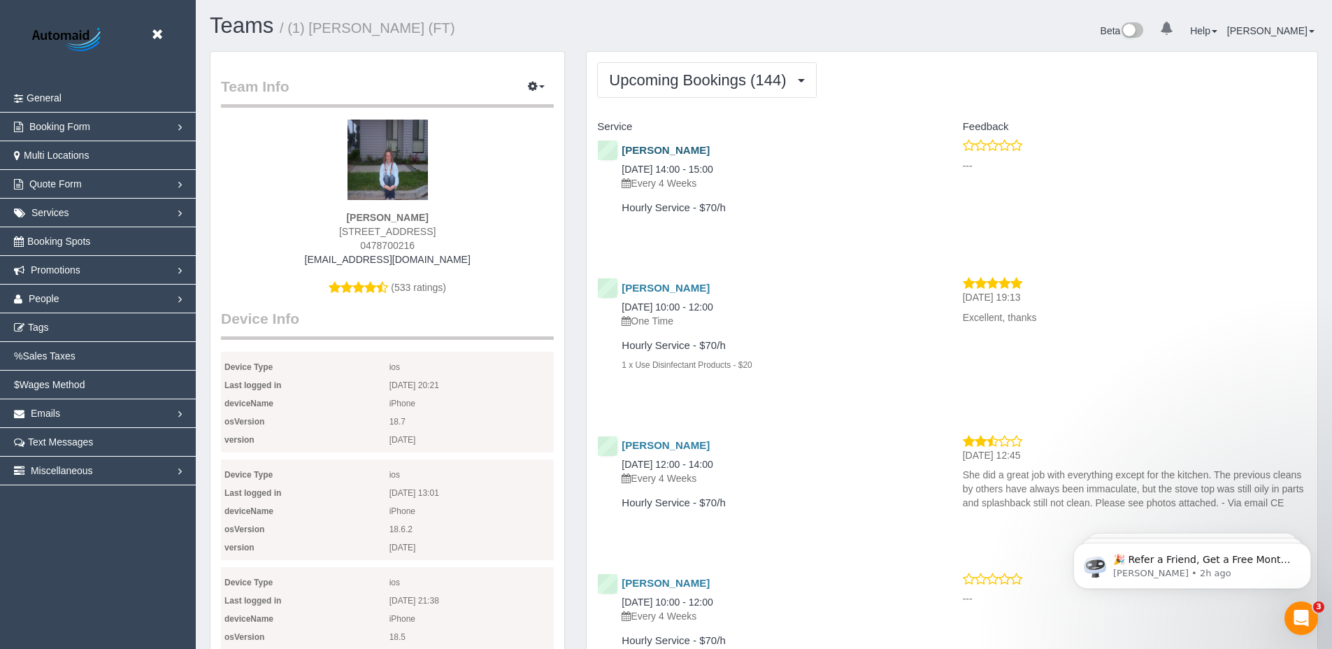
scroll to position [3863, 1332]
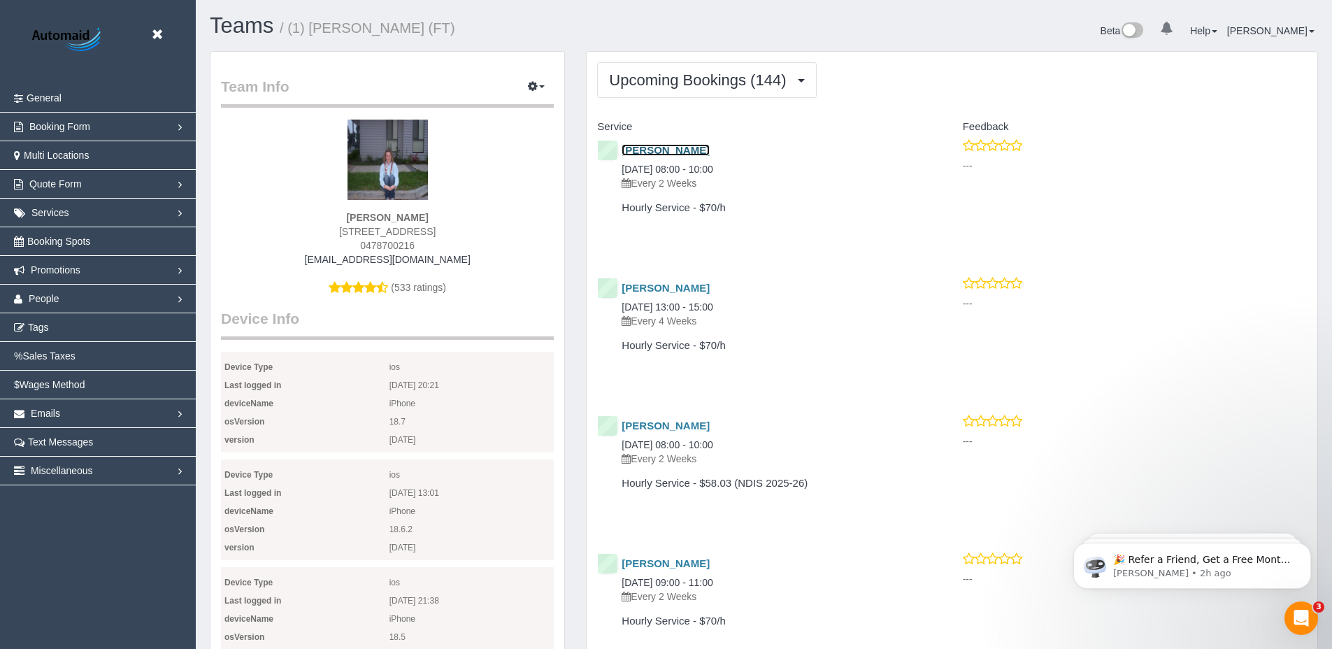
click at [665, 150] on link "Chris Chandra" at bounding box center [665, 150] width 88 height 12
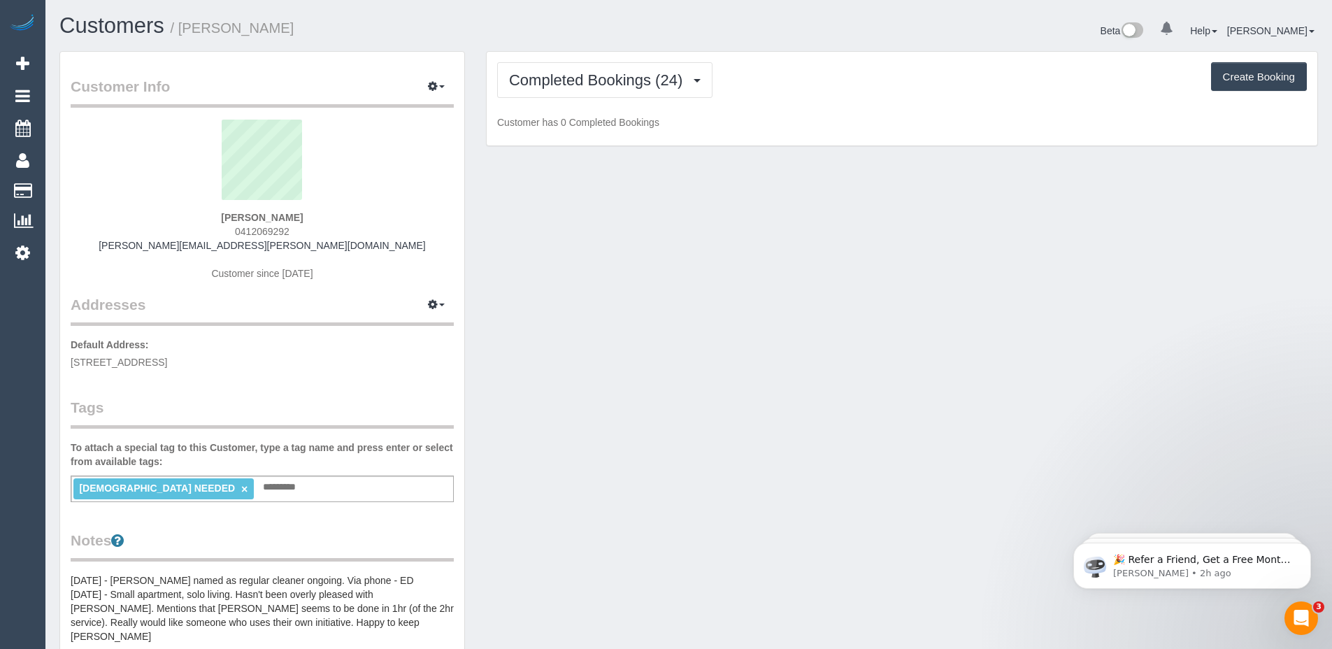
scroll to position [68693, 68564]
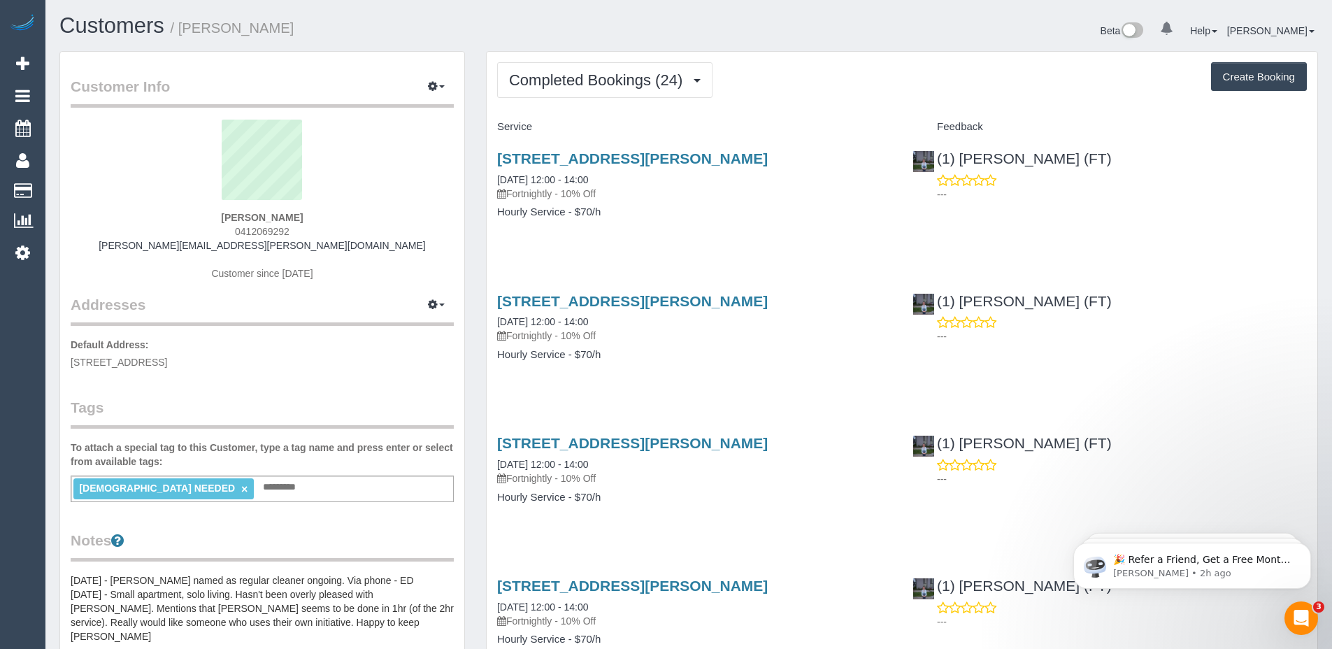
click at [993, 39] on div "Beta 0 Your Notifications You have 0 alerts Help Help Docs Take a Tour Contact …" at bounding box center [1008, 32] width 640 height 37
click at [594, 89] on button "Completed Bookings (24)" at bounding box center [604, 80] width 215 height 36
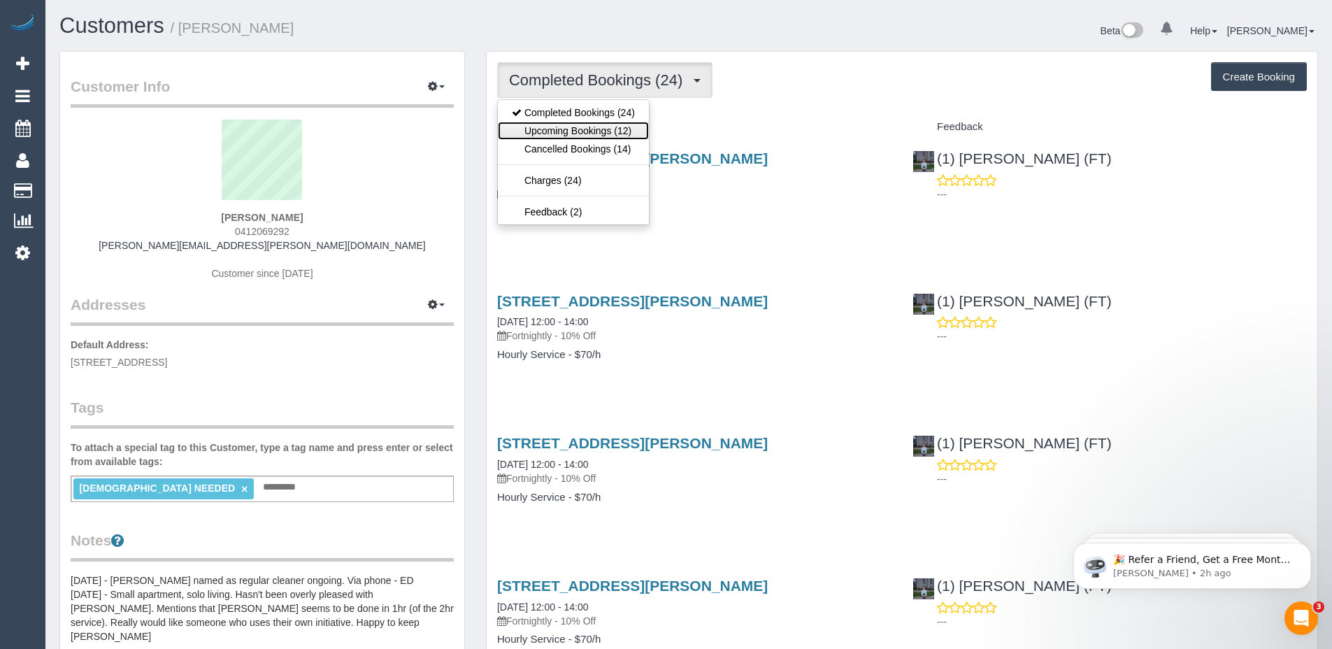
click at [579, 131] on link "Upcoming Bookings (12)" at bounding box center [573, 131] width 151 height 18
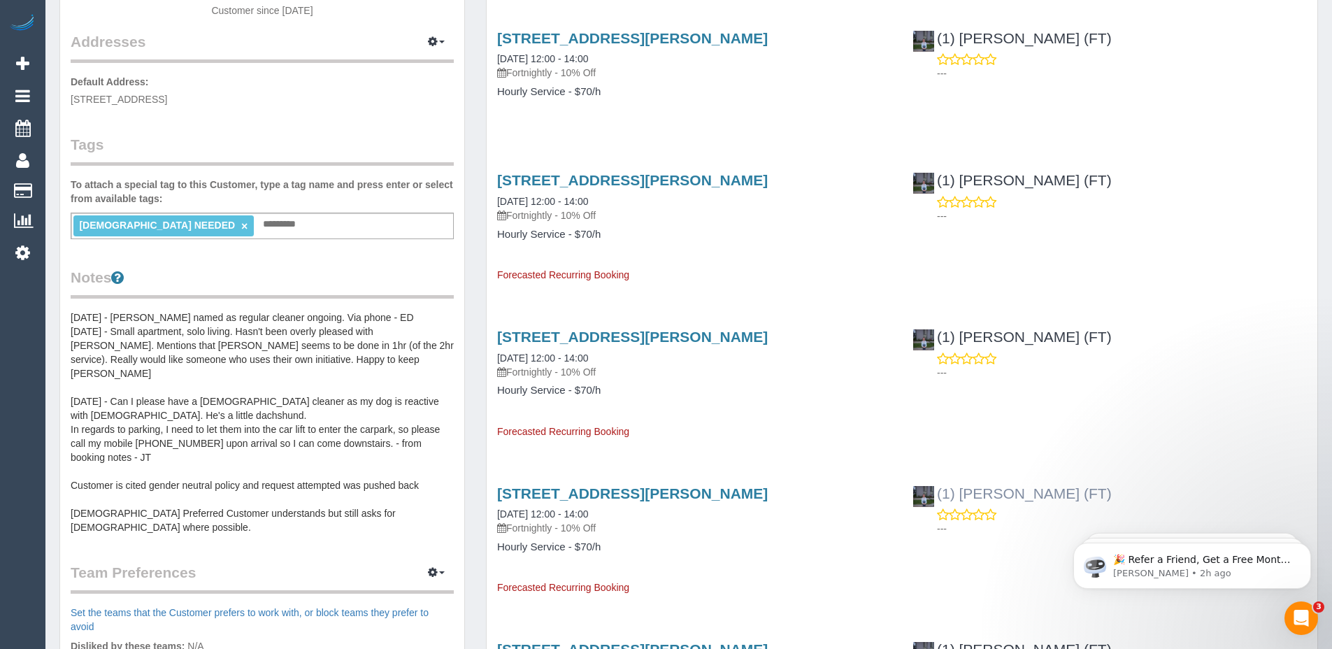
scroll to position [150, 0]
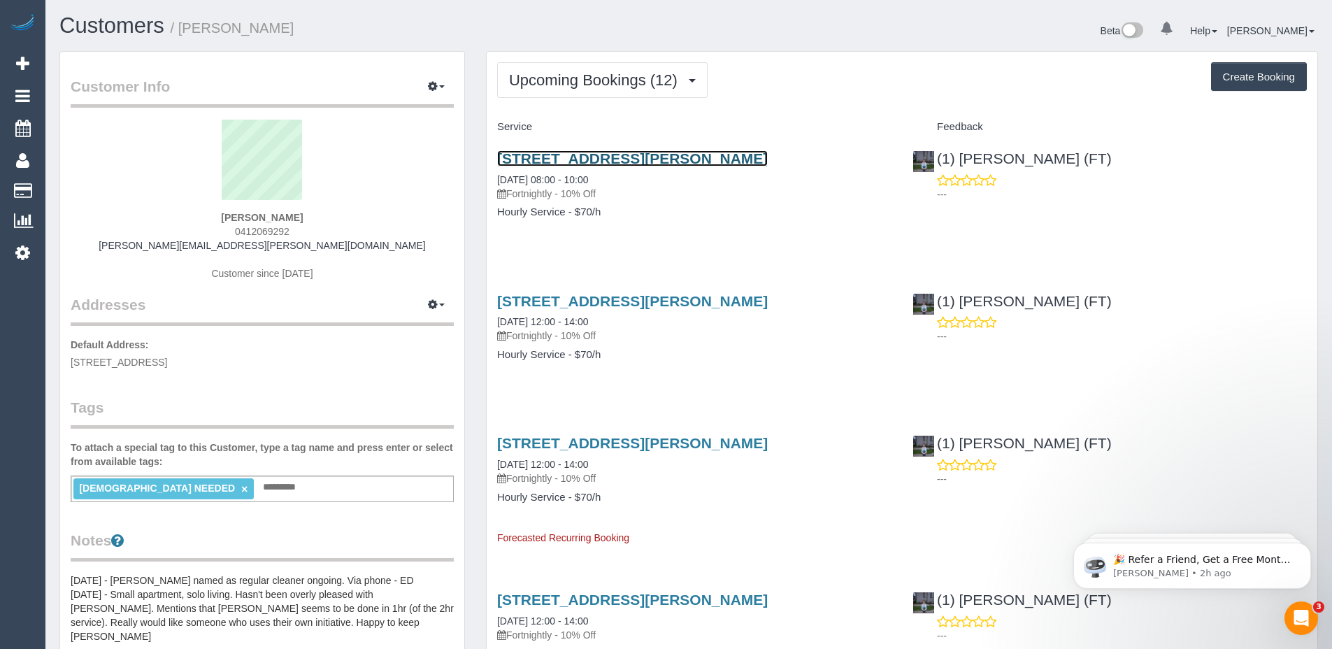
click at [670, 157] on link "17b Montgomery Ave, Mount Waverley, VIC 3149" at bounding box center [632, 158] width 270 height 16
click at [23, 246] on icon at bounding box center [22, 252] width 15 height 17
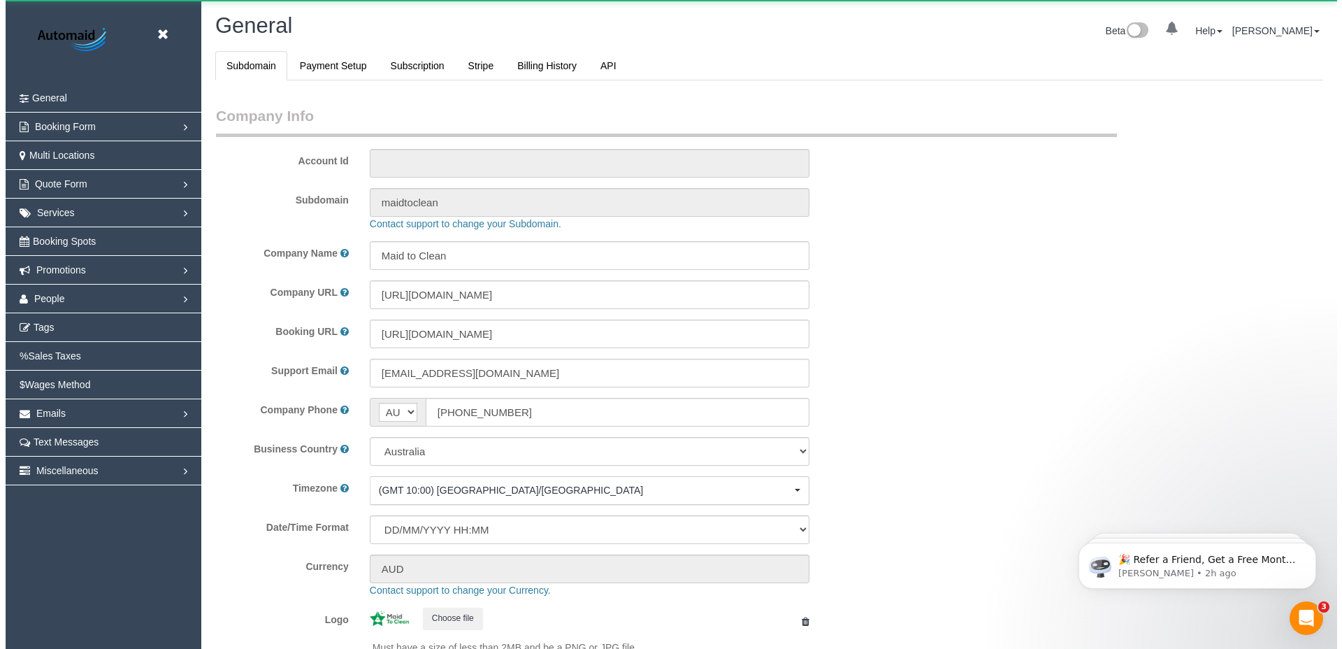
scroll to position [3167, 1332]
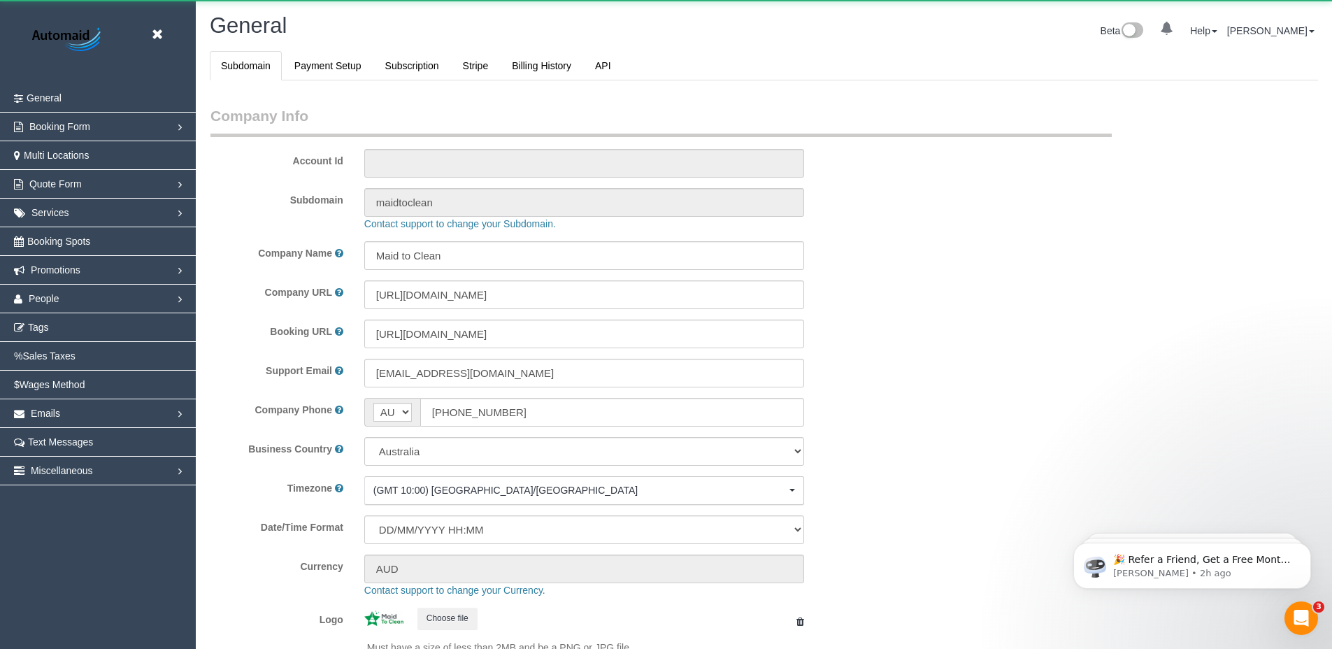
select select "1"
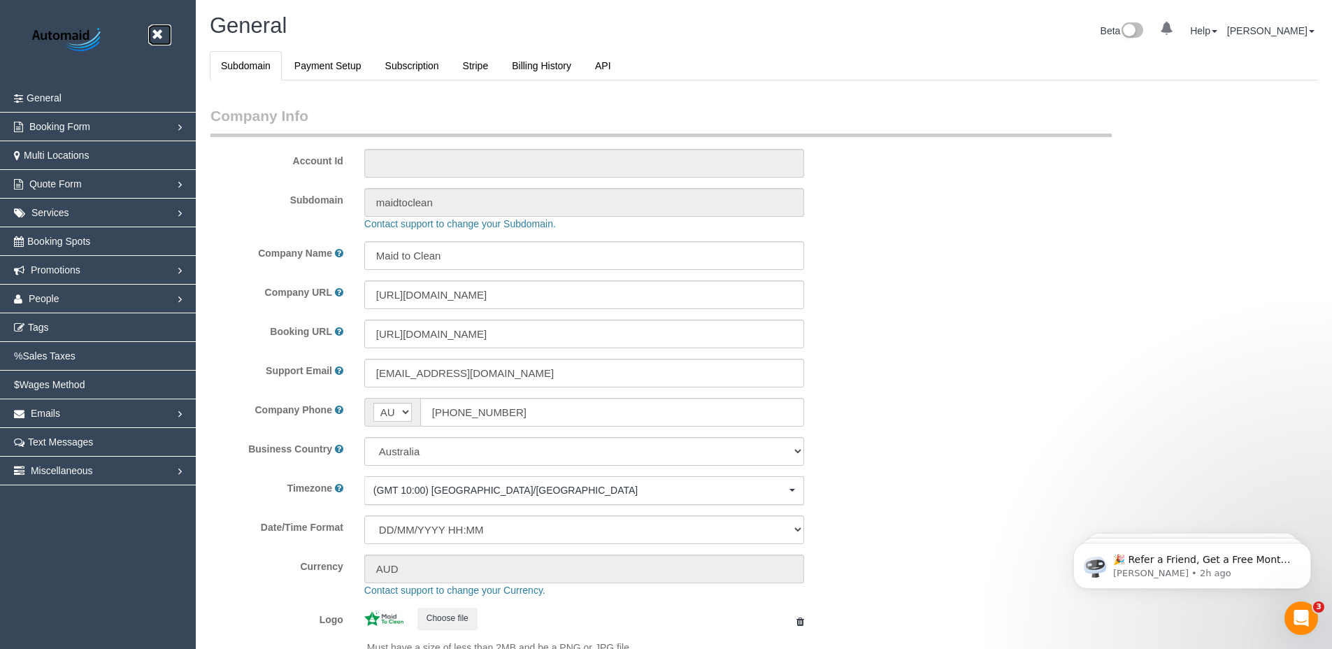
click at [155, 33] on icon at bounding box center [156, 34] width 17 height 17
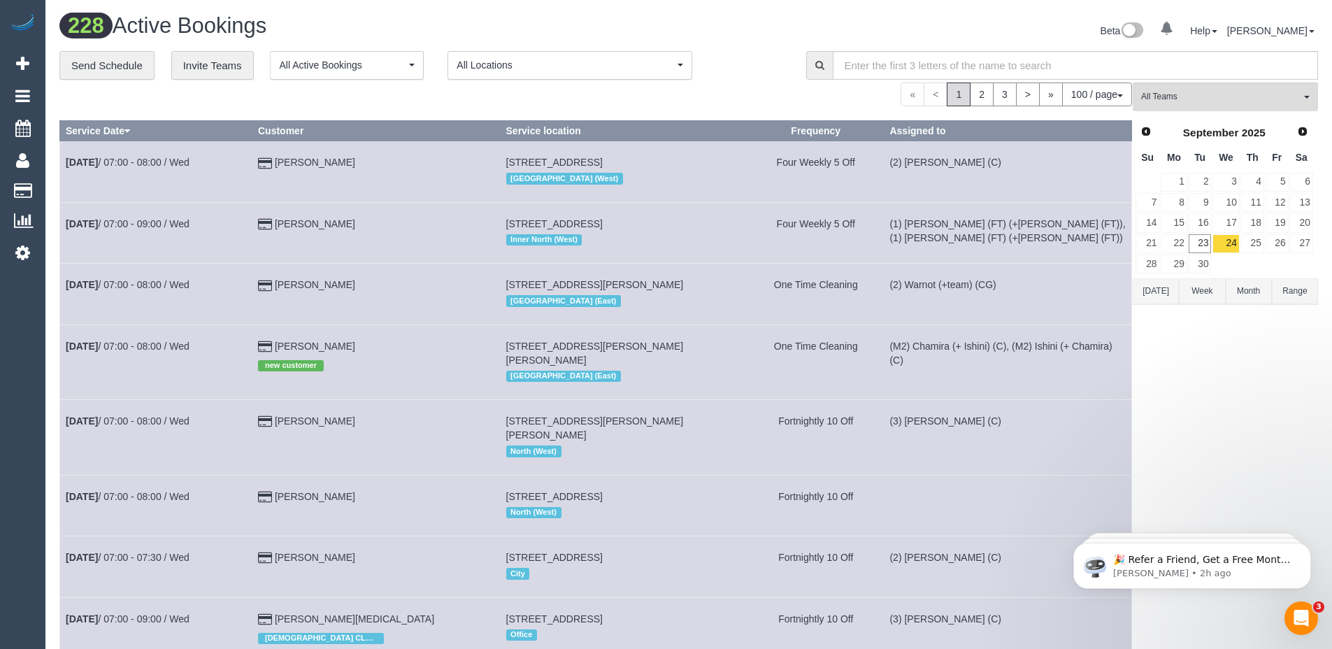
scroll to position [6777, 1332]
drag, startPoint x: 66, startPoint y: 22, endPoint x: 105, endPoint y: 21, distance: 38.5
click at [105, 21] on span "228" at bounding box center [85, 26] width 53 height 26
click at [456, 20] on h1 "228 Active Bookings" at bounding box center [368, 26] width 619 height 24
click at [1202, 242] on link "23" at bounding box center [1199, 243] width 23 height 19
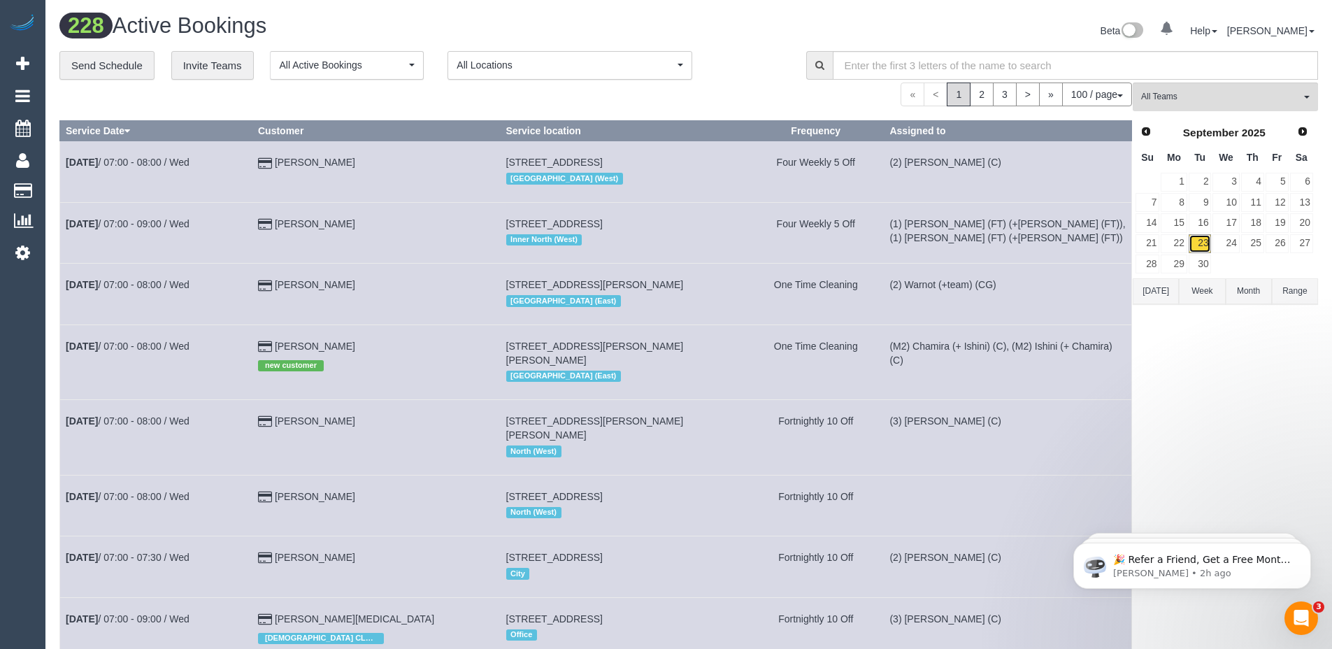
click at [1202, 242] on link "23" at bounding box center [1199, 243] width 23 height 19
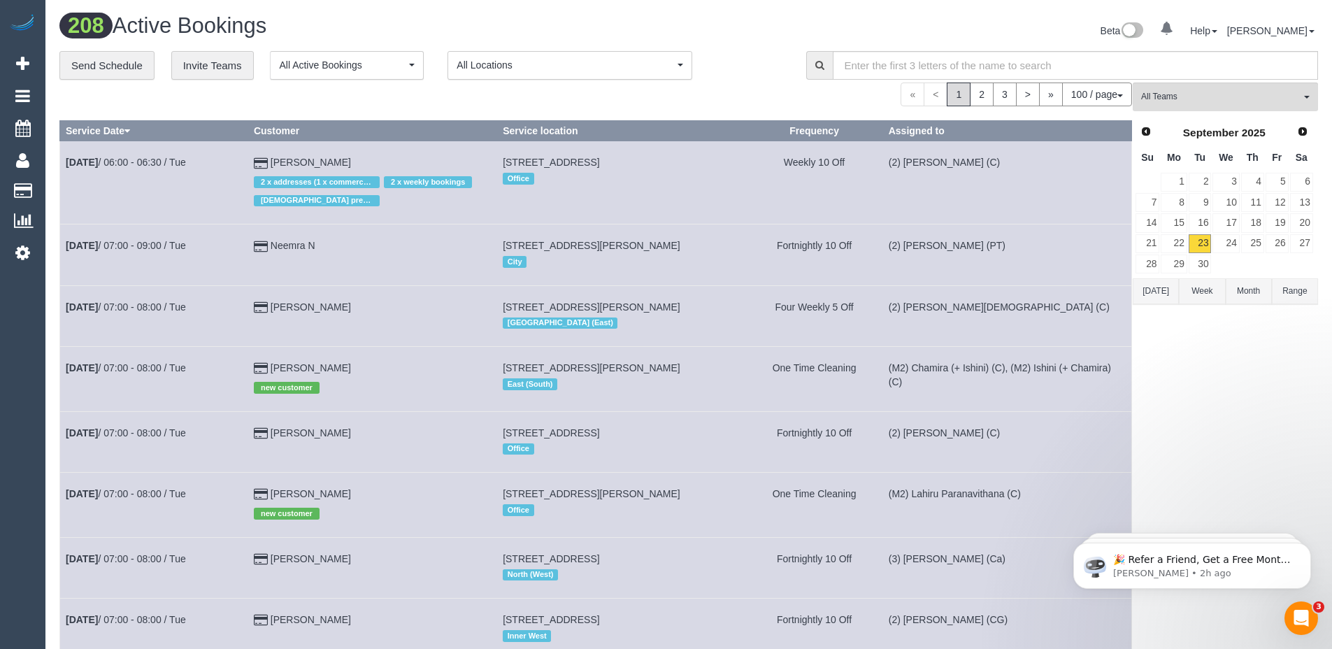
scroll to position [63156, 68564]
click at [644, 64] on span "All Locations" at bounding box center [564, 65] width 217 height 14
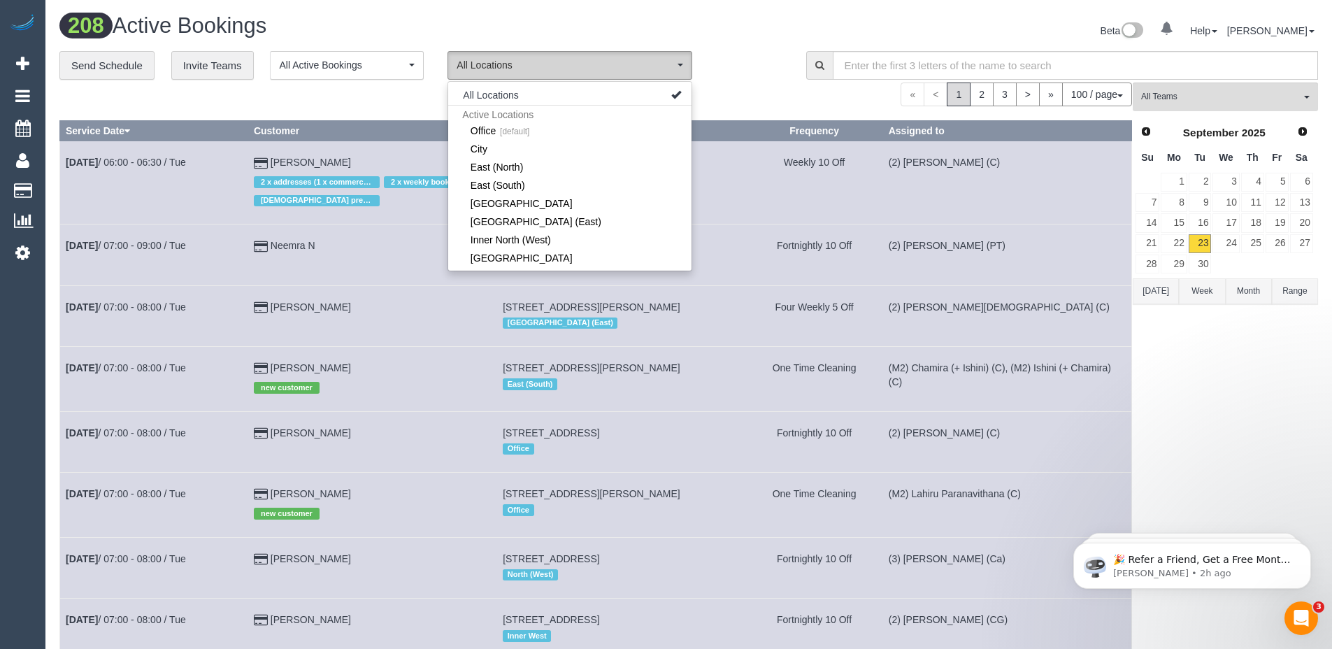
click at [644, 64] on span "All Locations" at bounding box center [564, 65] width 217 height 14
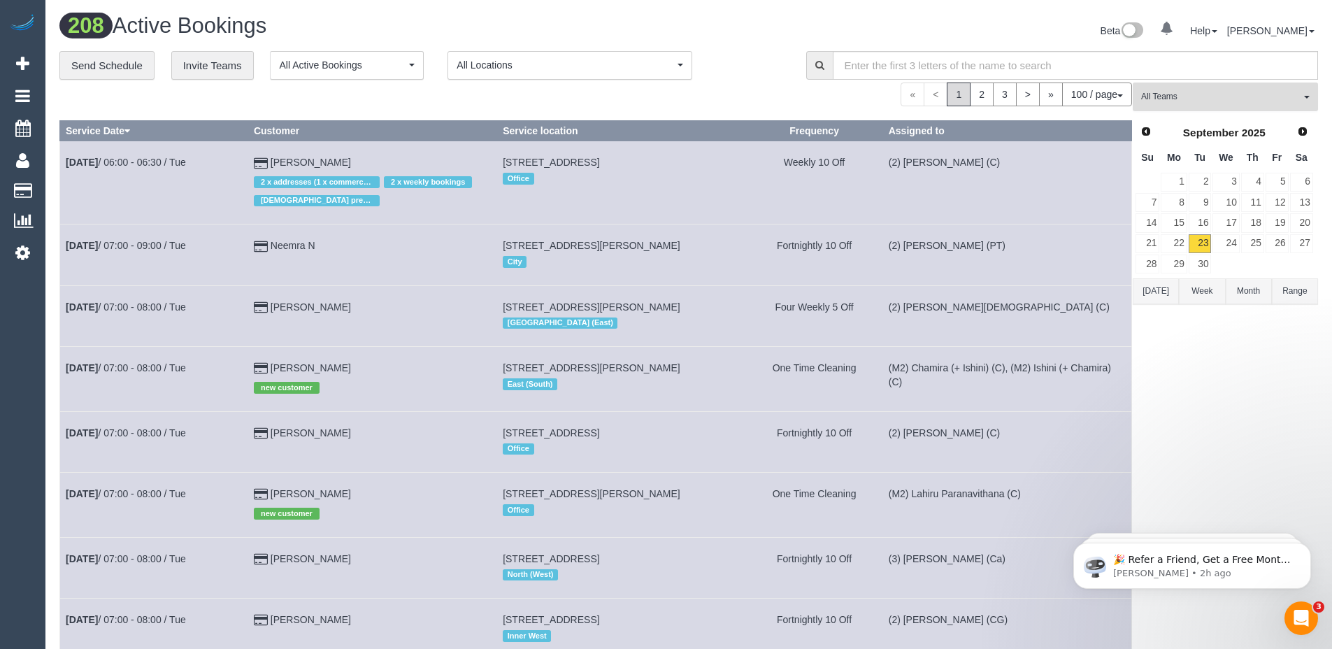
click at [1285, 103] on span "All Teams" at bounding box center [1220, 97] width 159 height 12
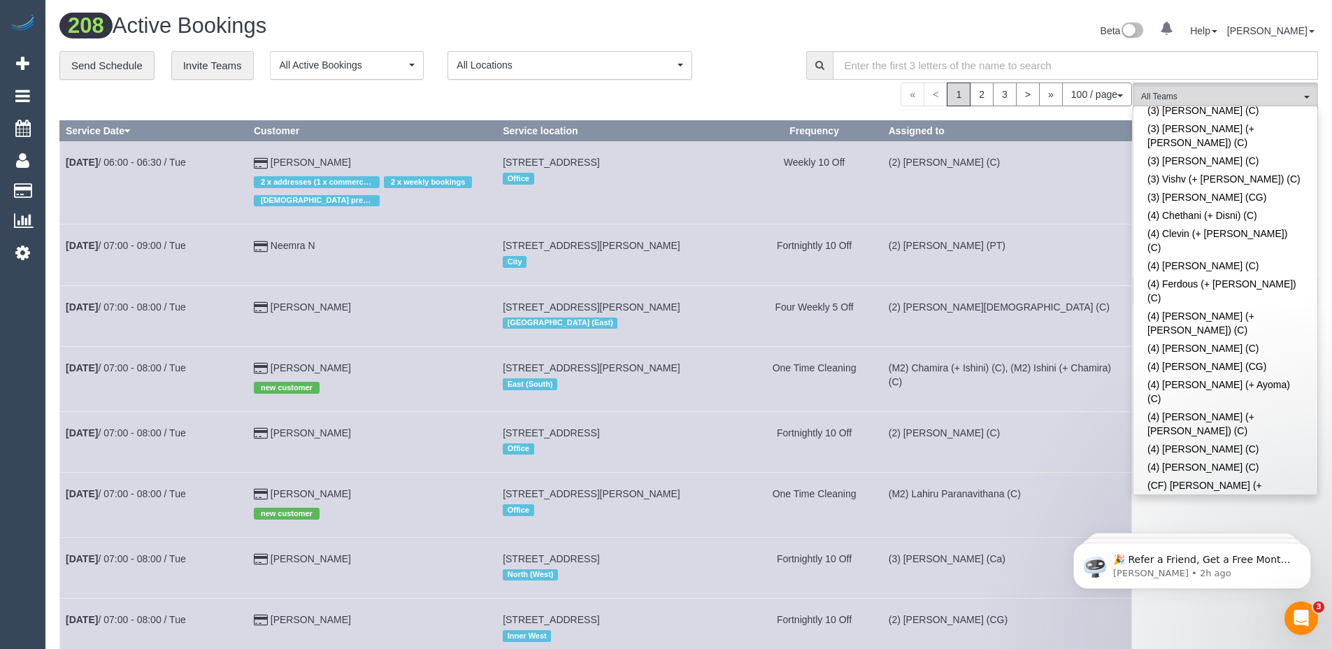
scroll to position [4412, 0]
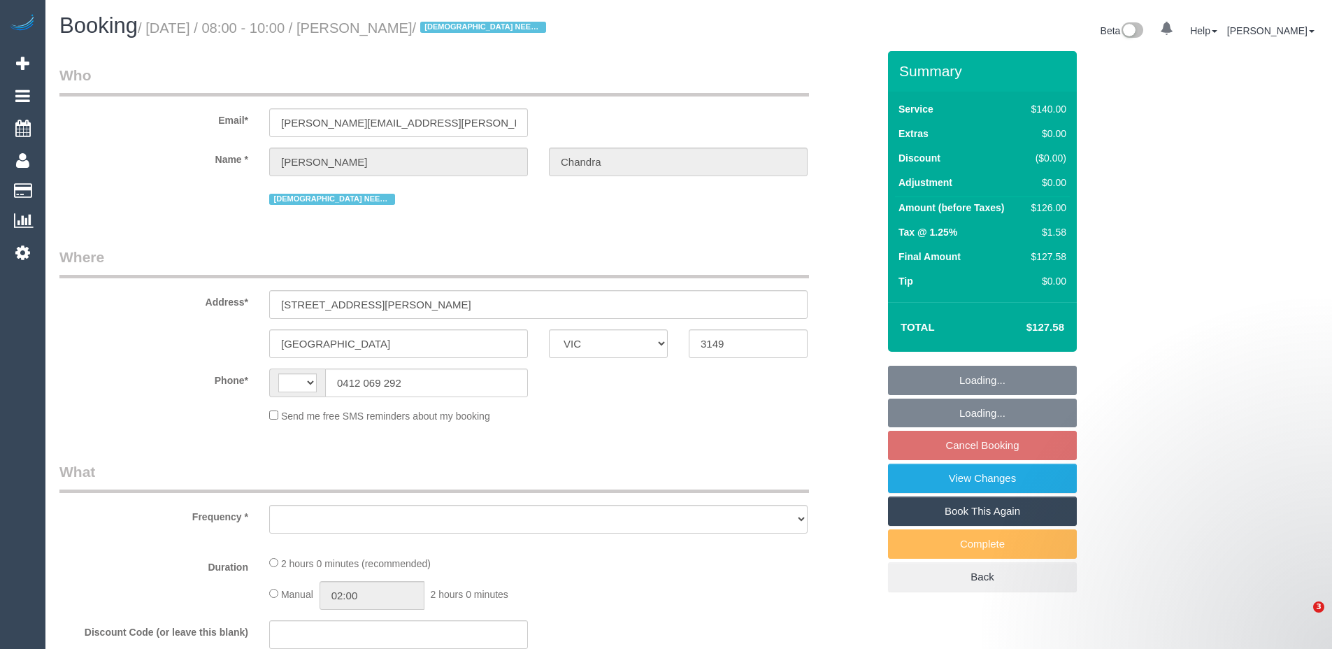
select select "VIC"
select select "string:AU"
select select "object:584"
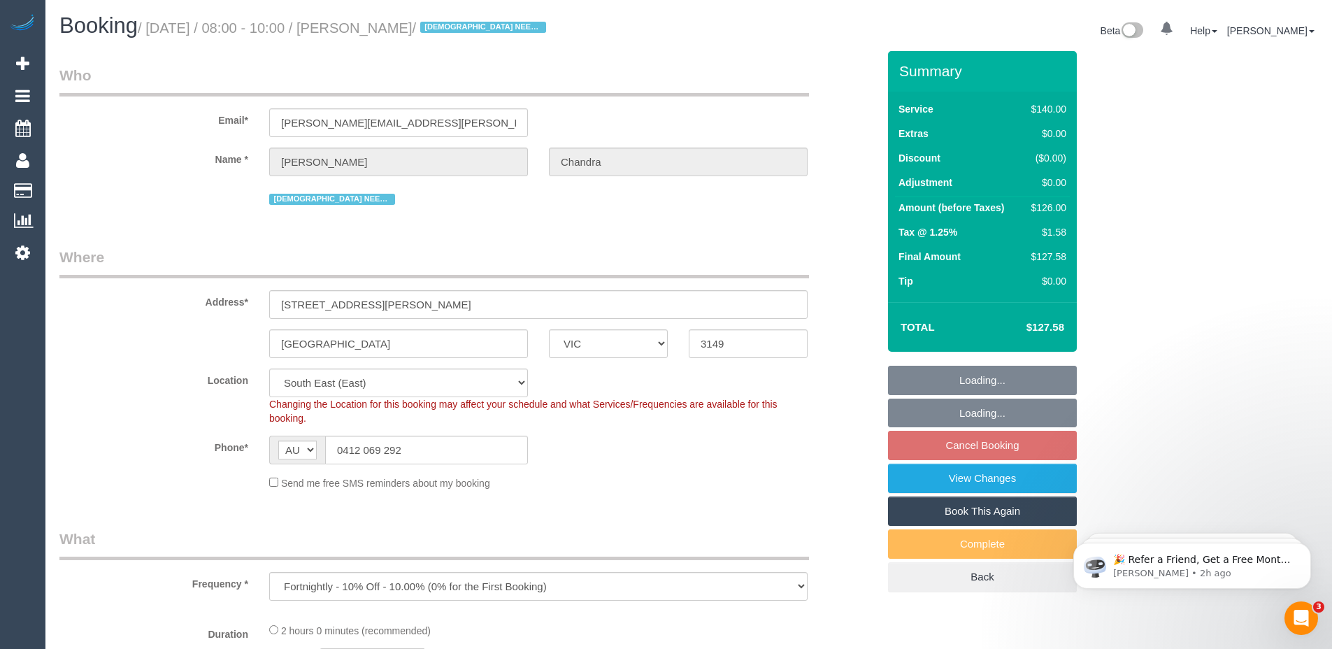
select select "string:stripe-pm_1Pxgao2GScqysDRVaEuchflB"
select select "object:753"
select select "spot1"
select select "number:27"
select select "number:14"
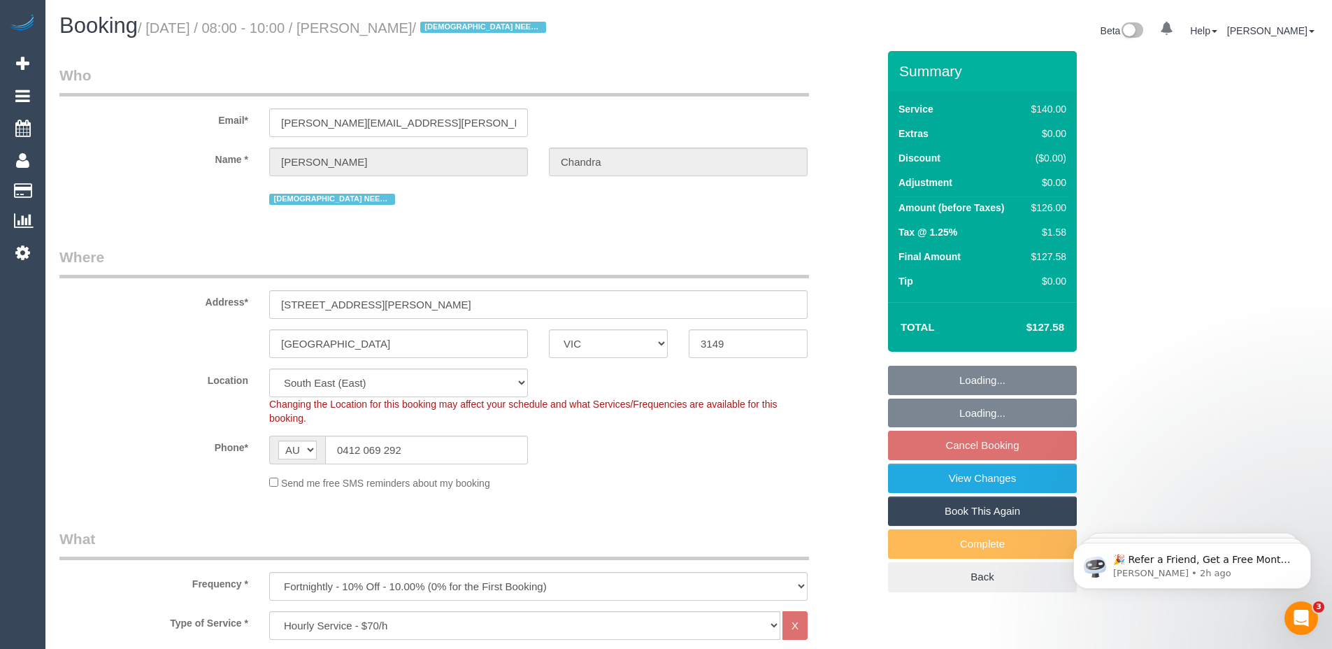
select select "number:21"
select select "number:25"
select select "number:35"
select select "number:13"
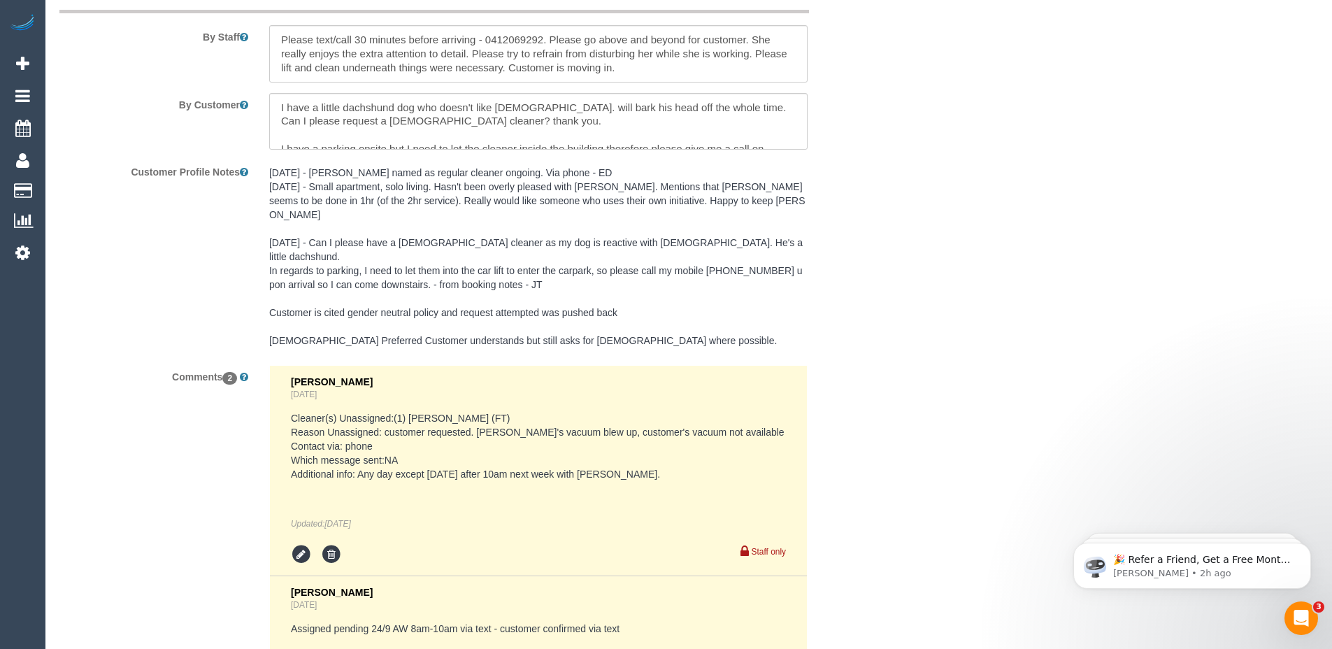
scroll to position [2297, 0]
